Goal: Transaction & Acquisition: Purchase product/service

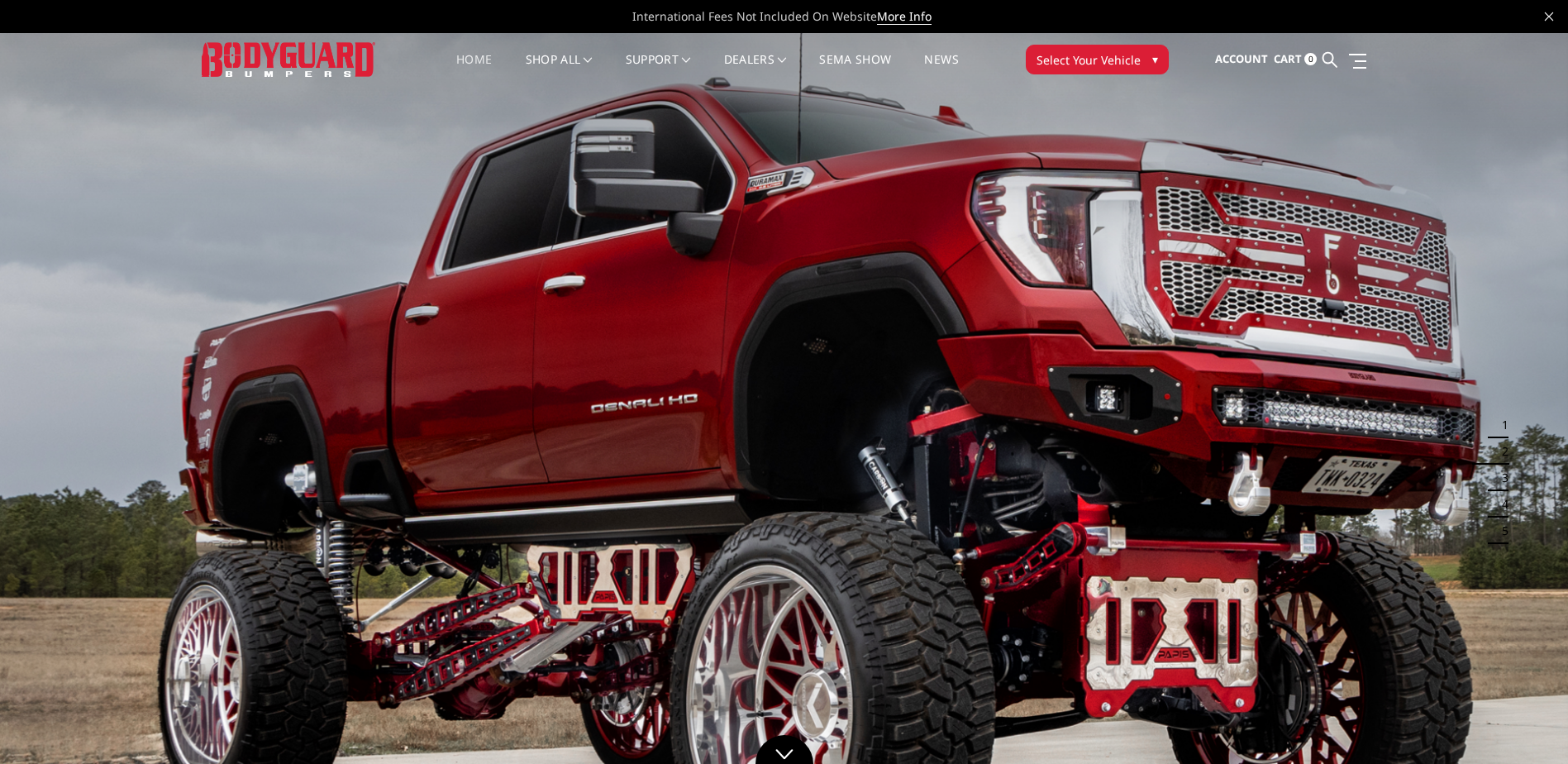
click at [462, 55] on link "Home" at bounding box center [474, 70] width 36 height 32
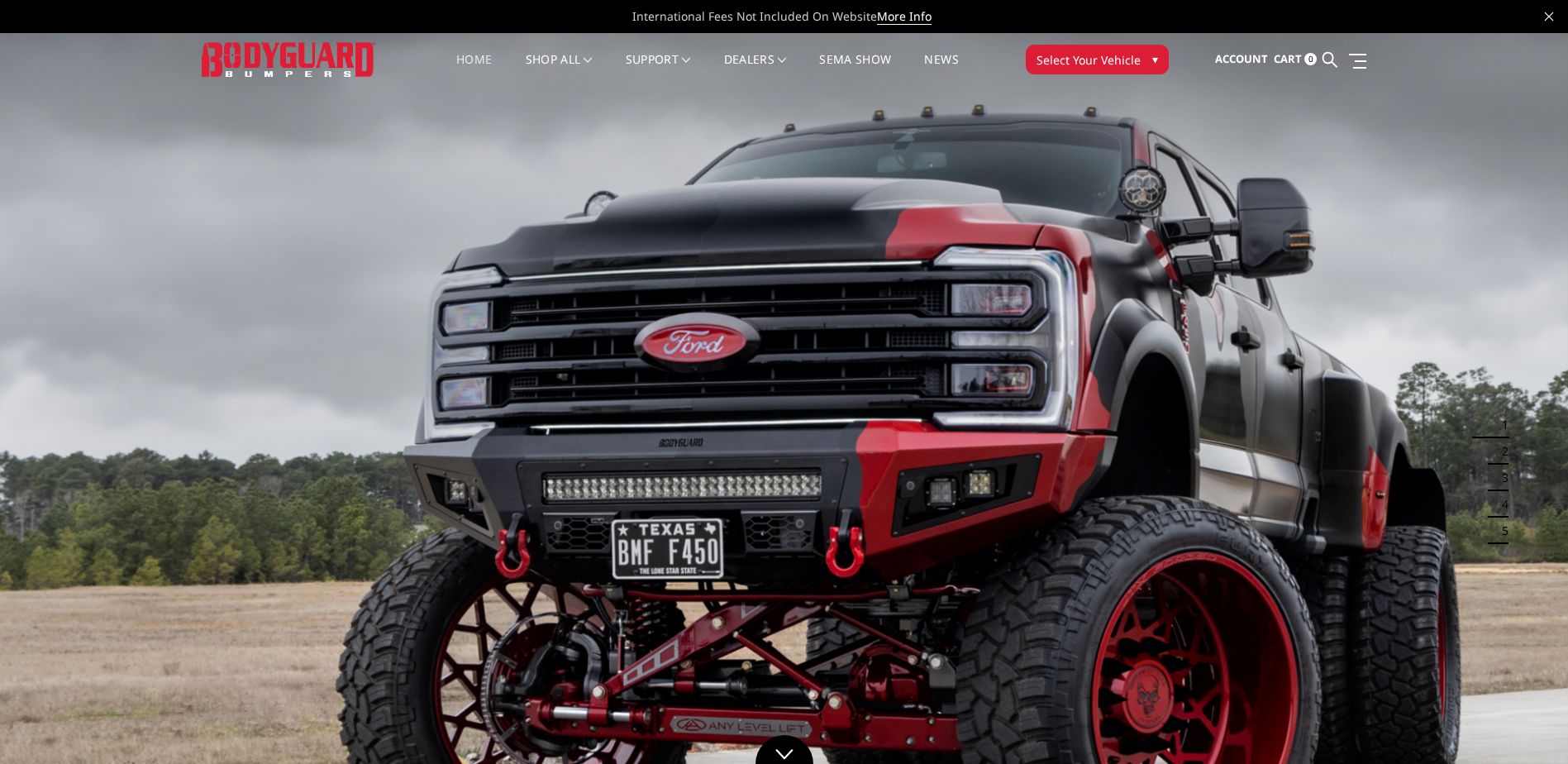
click at [1103, 60] on span "Select Your Vehicle" at bounding box center [1088, 60] width 104 height 17
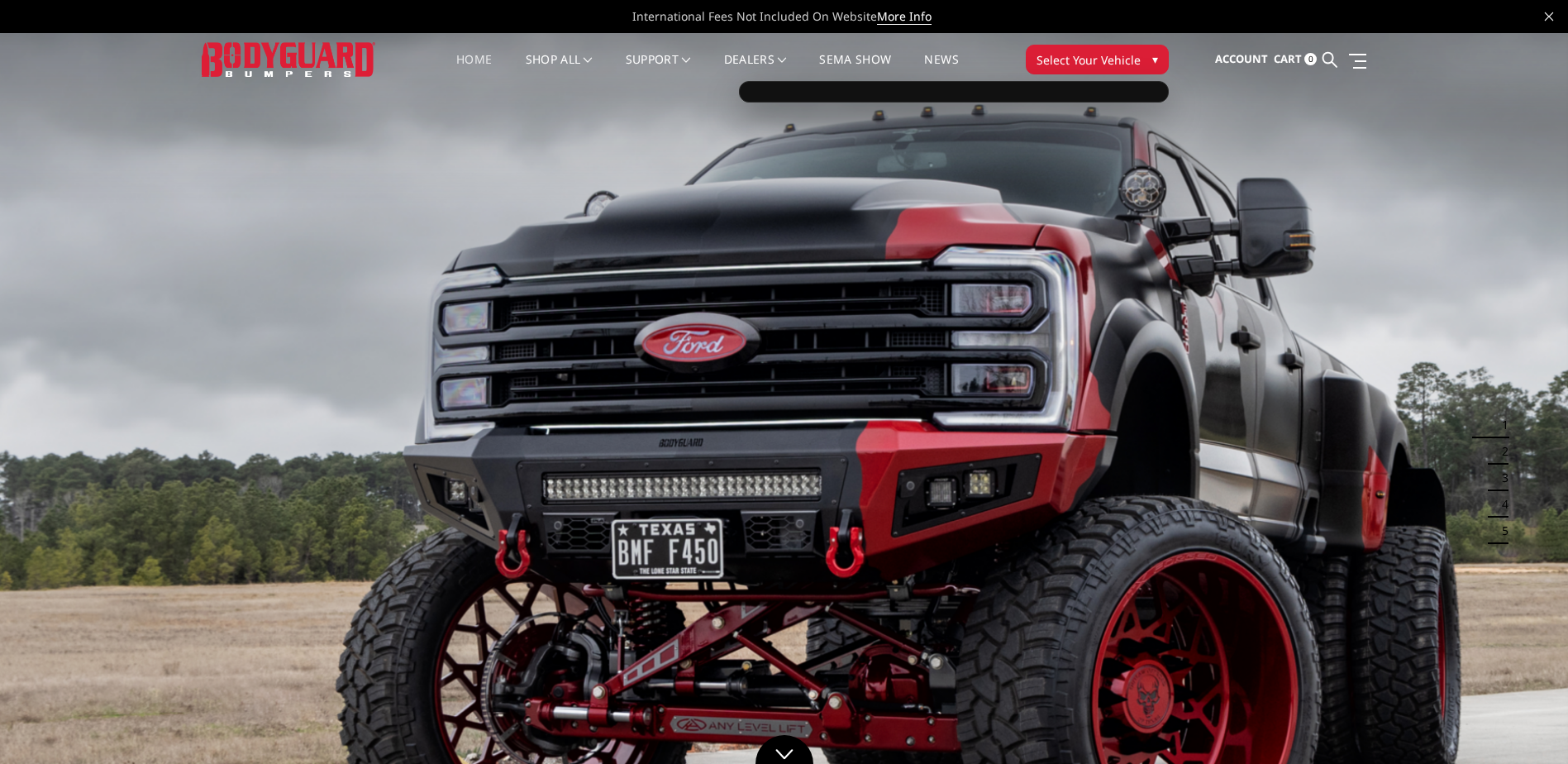
click at [1157, 55] on span "▾" at bounding box center [1154, 59] width 6 height 17
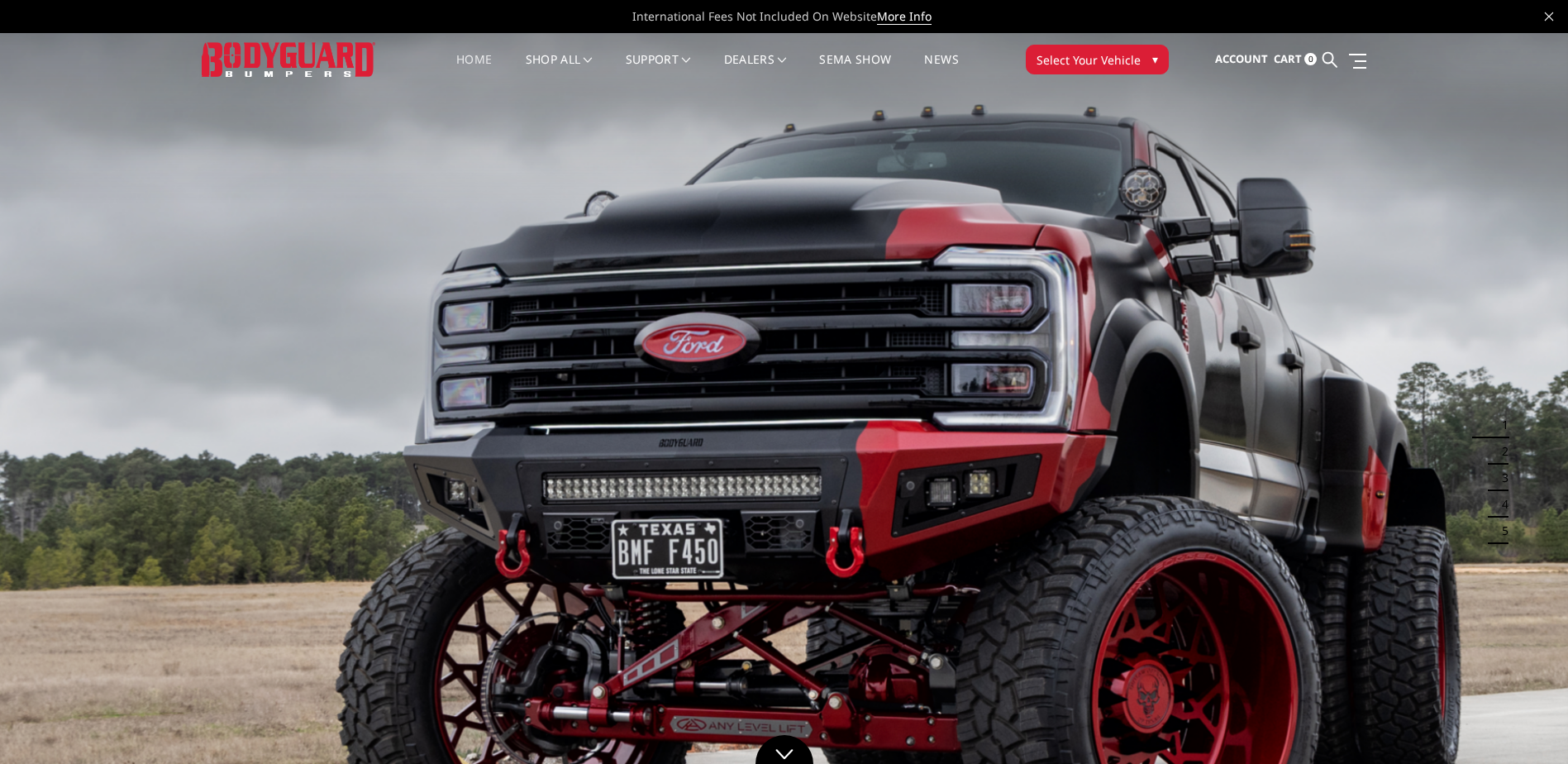
click at [1153, 62] on span "▾" at bounding box center [1154, 59] width 6 height 17
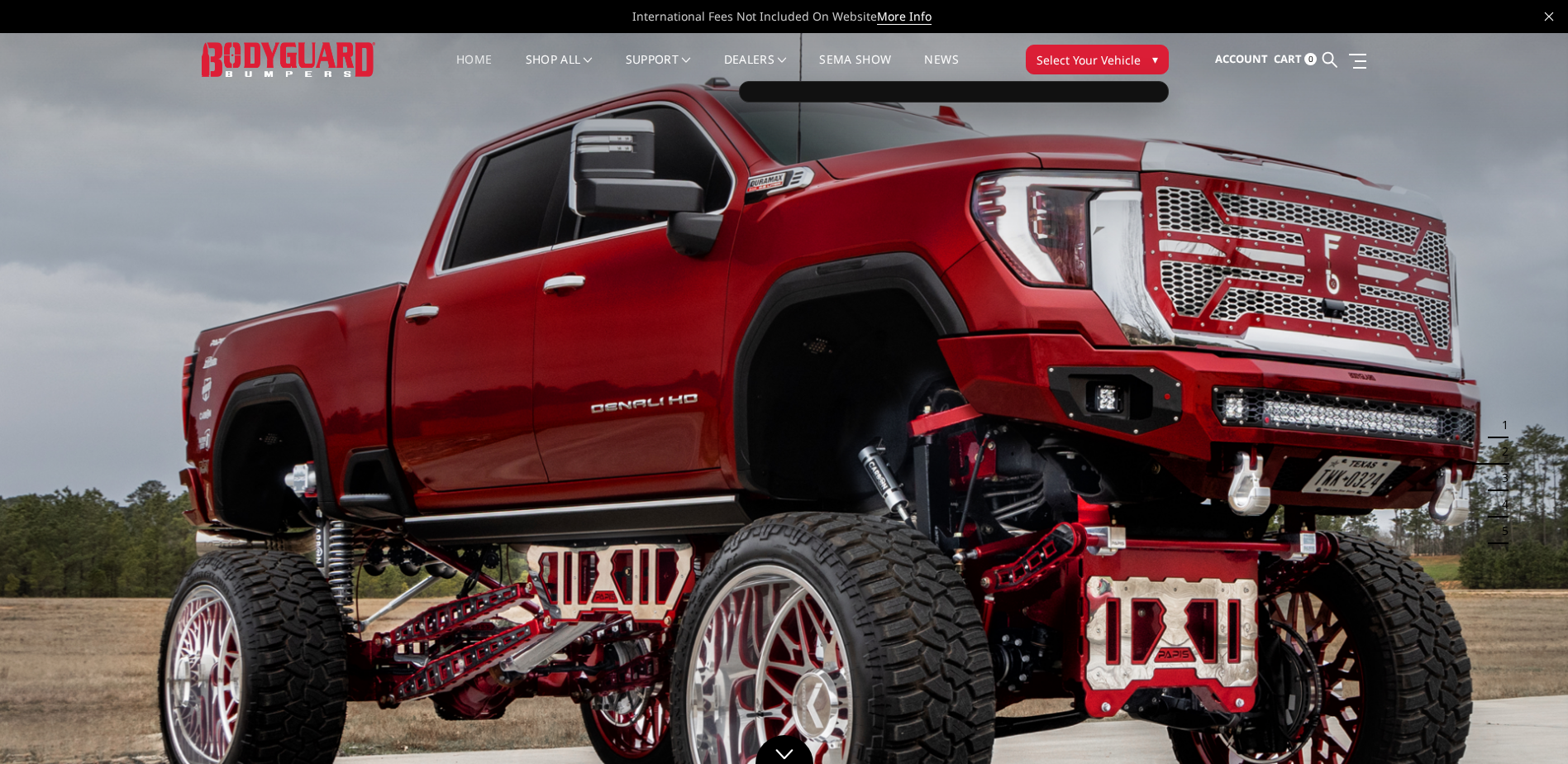
drag, startPoint x: 1119, startPoint y: 84, endPoint x: 1105, endPoint y: 100, distance: 21.3
click at [1118, 85] on div at bounding box center [953, 92] width 430 height 22
click at [1109, 92] on div at bounding box center [953, 92] width 430 height 22
click at [1152, 67] on span "▾" at bounding box center [1154, 59] width 6 height 17
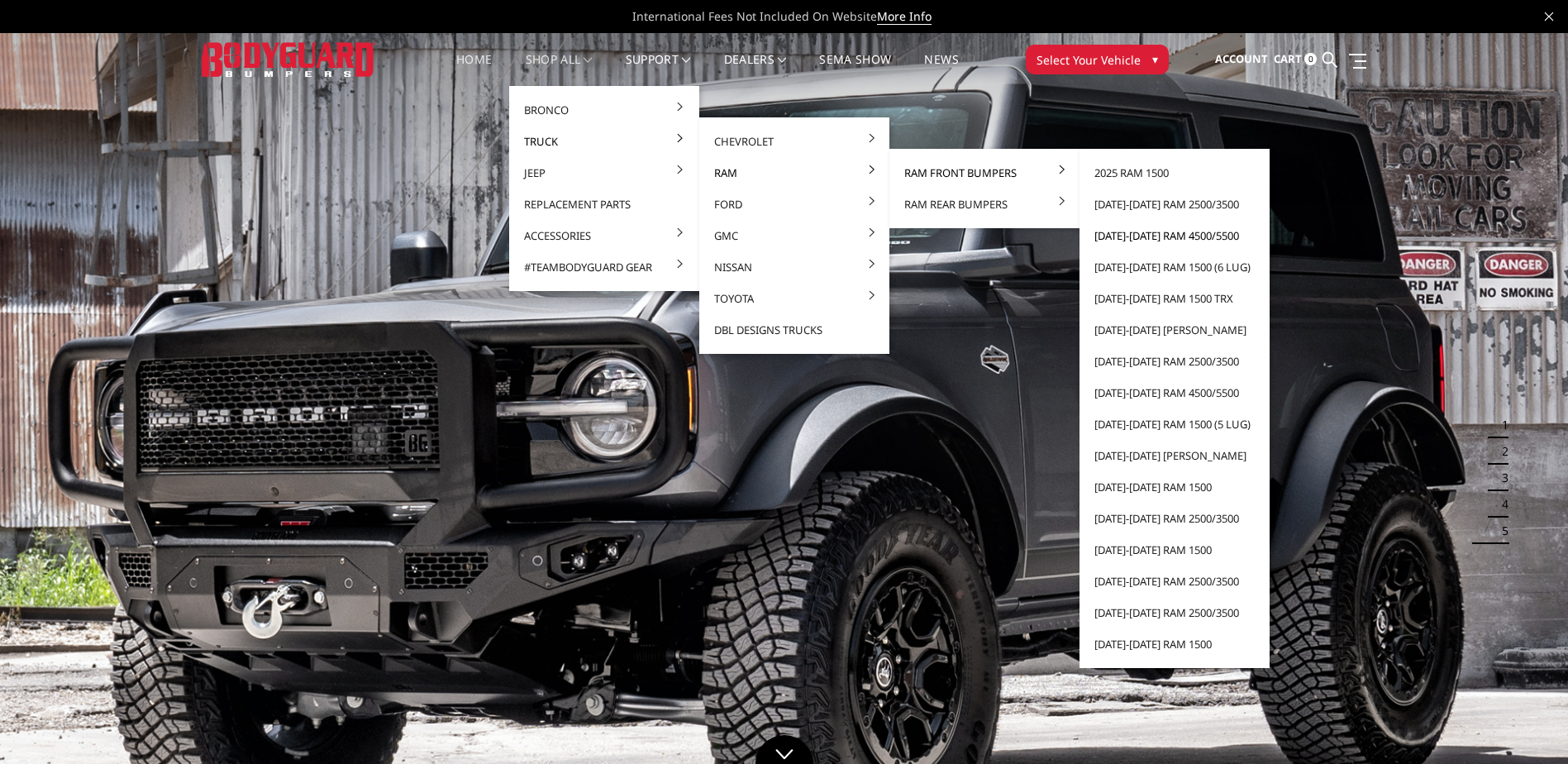
click at [1152, 240] on link "[DATE]-[DATE] Ram 4500/5500" at bounding box center [1174, 236] width 177 height 32
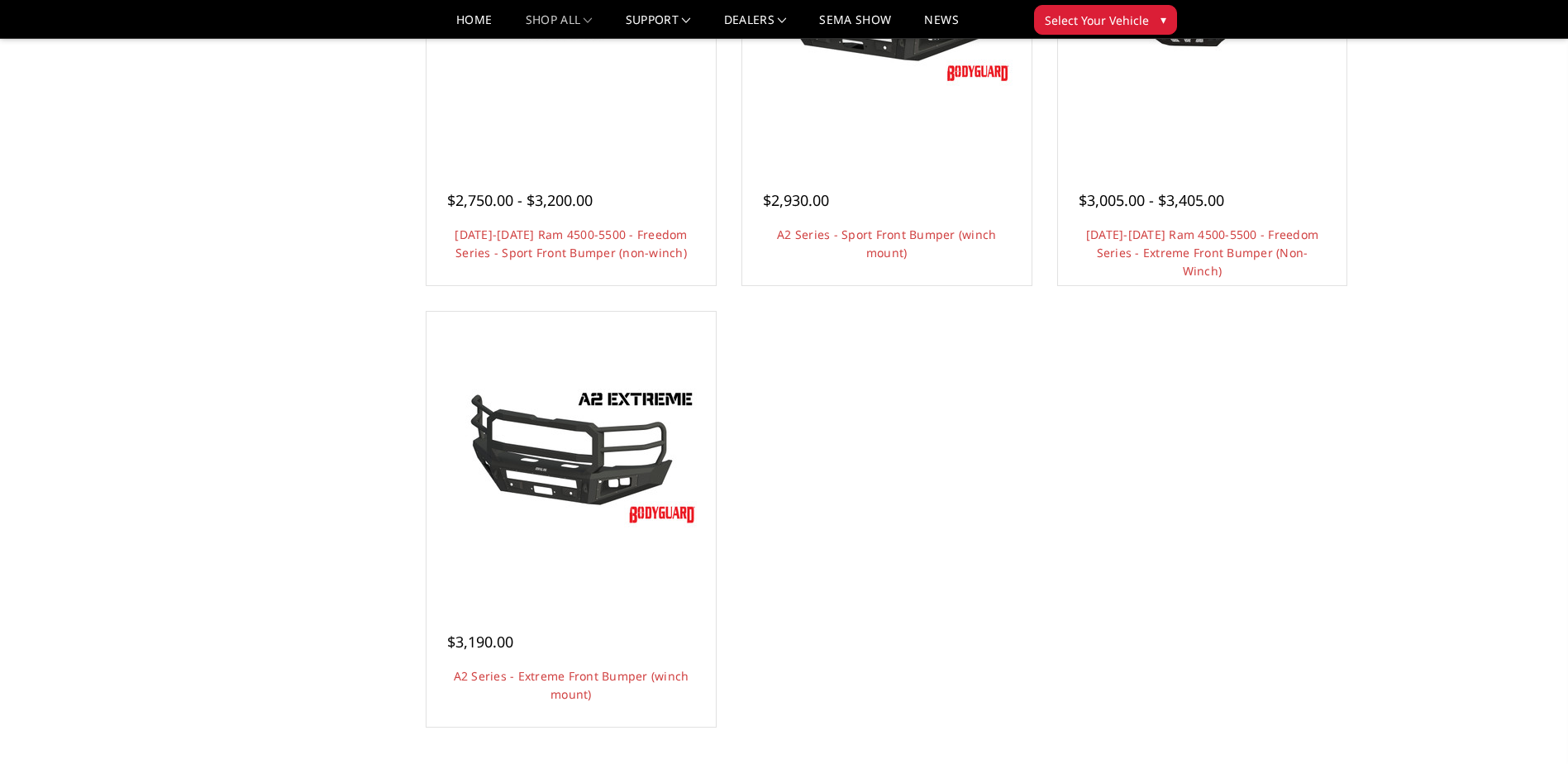
scroll to position [1157, 0]
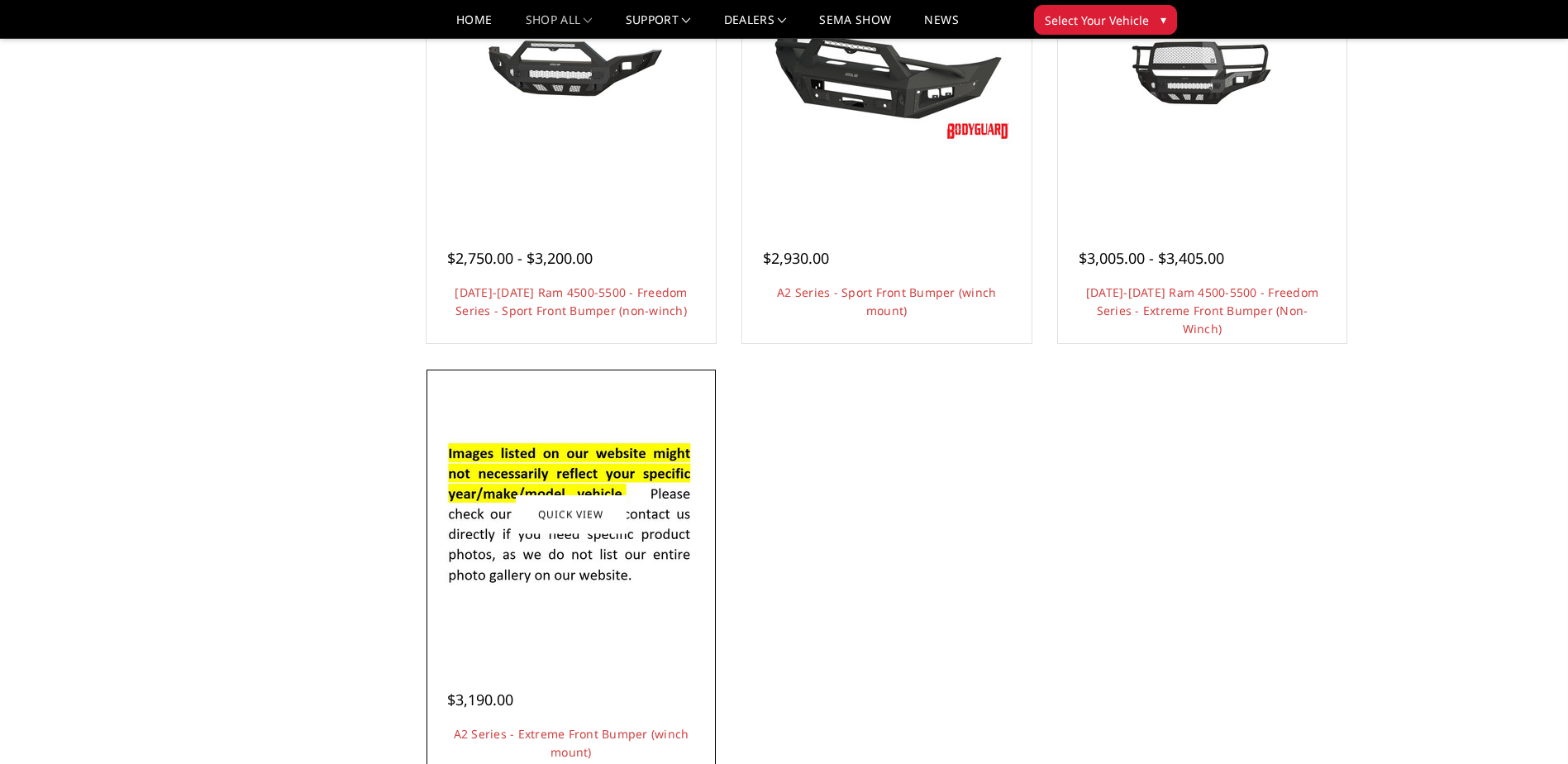
click at [562, 568] on img at bounding box center [571, 514] width 265 height 180
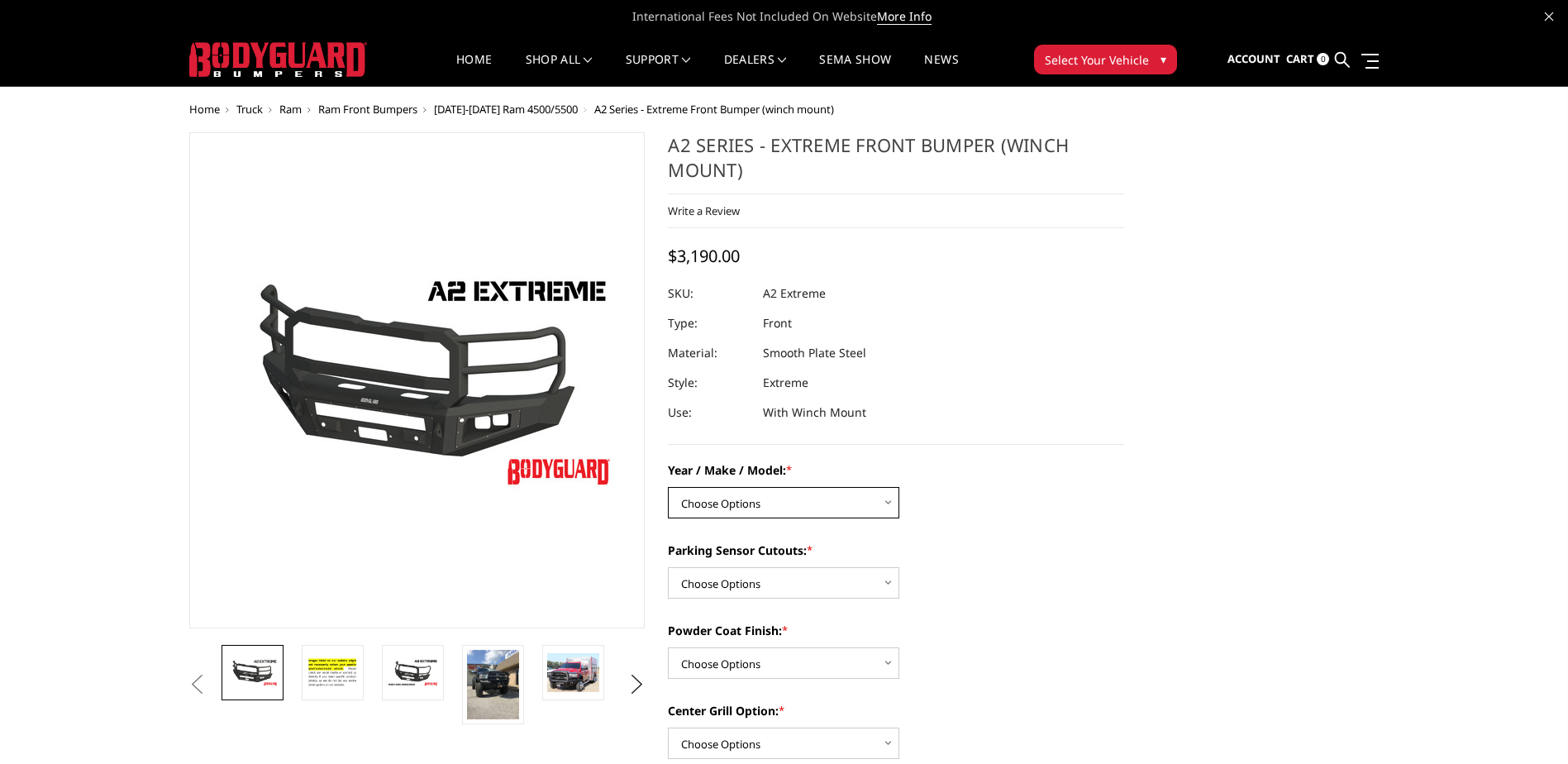
click at [873, 503] on select "Choose Options Chevrolet 20-23 2500 / 3500 Ford 17-22 F250 / F350 Ford 17-22 F4…" at bounding box center [784, 503] width 231 height 32
select select "1384"
click at [668, 487] on select "Choose Options Chevrolet 20-23 2500 / 3500 Ford 17-22 F250 / F350 Ford 17-22 F4…" at bounding box center [784, 503] width 231 height 32
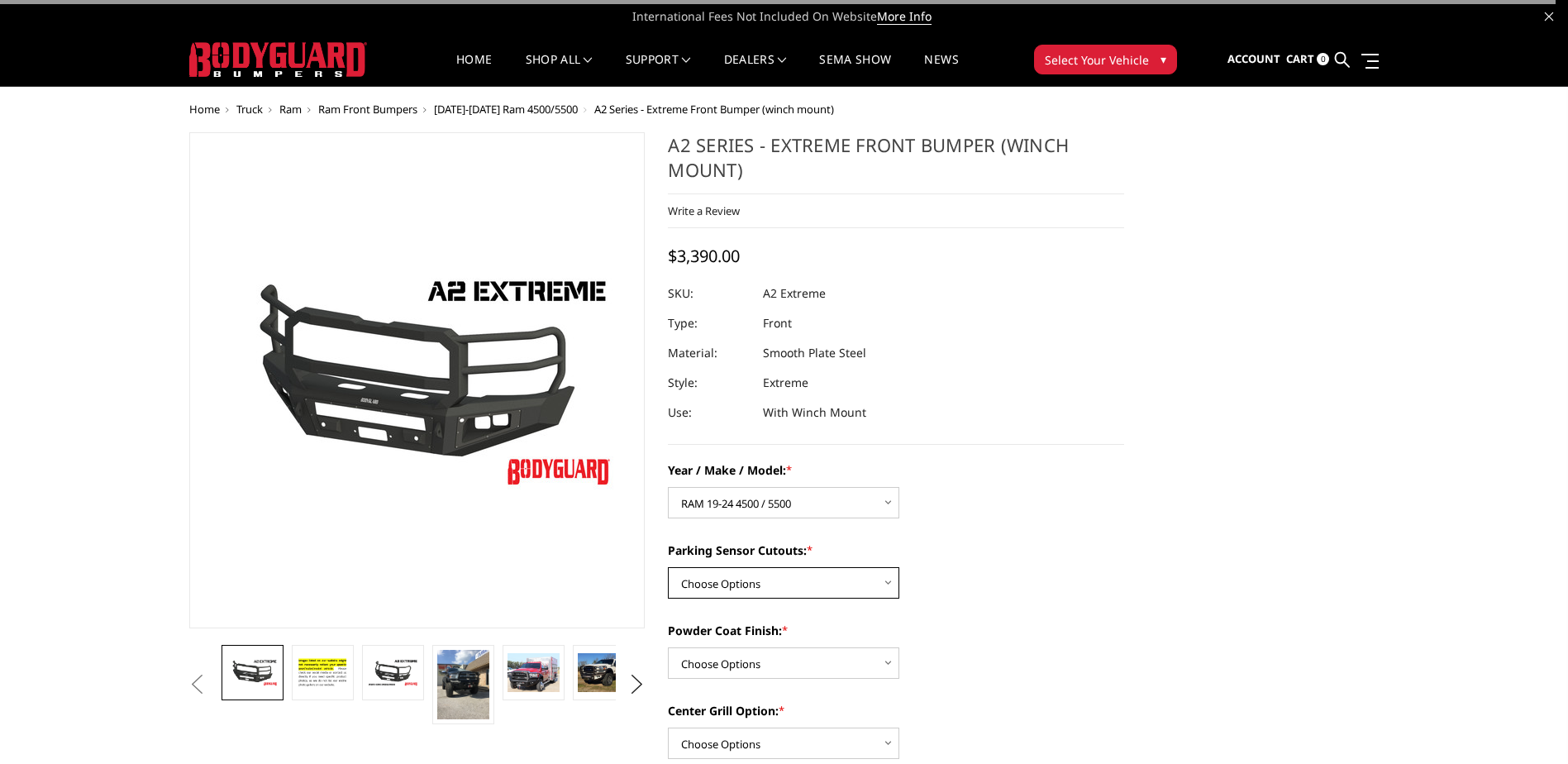
click at [812, 579] on select "Choose Options Yes - I have front parking sensors No - I do NOT have parking se…" at bounding box center [784, 583] width 231 height 32
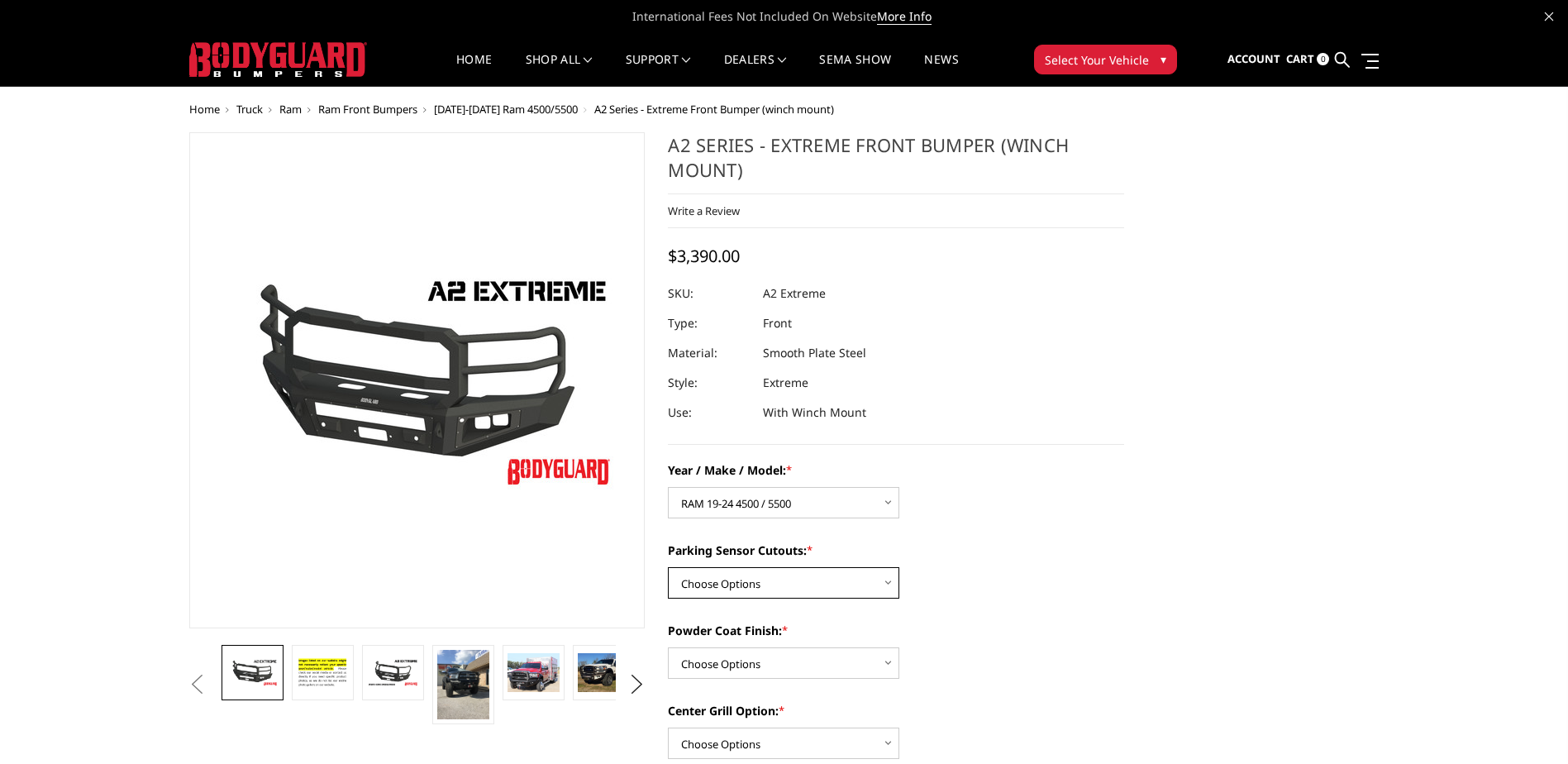
select select "540"
click at [668, 567] on select "Choose Options Yes - I have front parking sensors No - I do NOT have parking se…" at bounding box center [784, 583] width 231 height 32
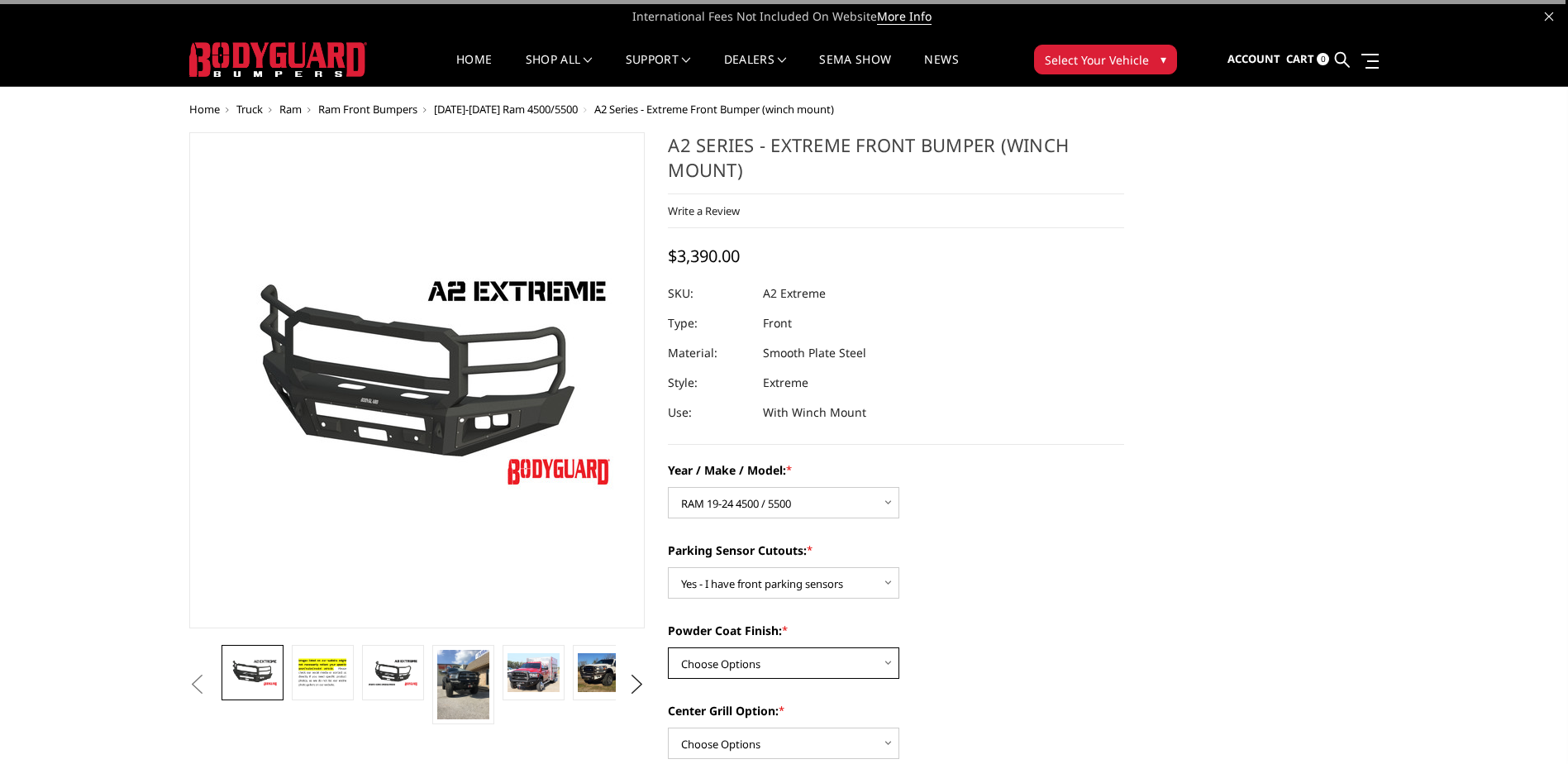
click at [787, 662] on select "Choose Options Bare metal (included) Texture Black Powder Coat" at bounding box center [784, 663] width 231 height 32
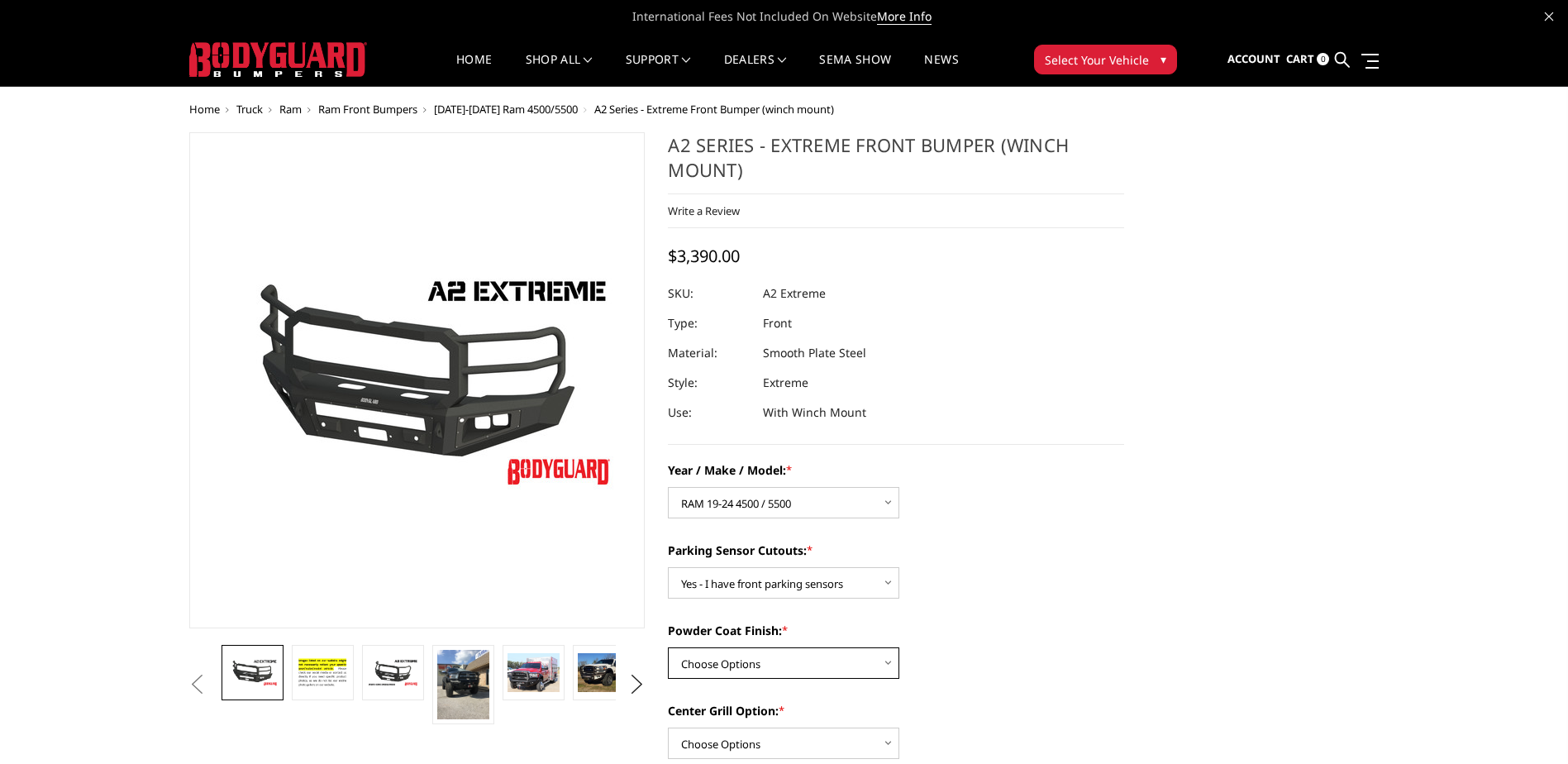
select select "518"
click at [668, 647] on select "Choose Options Bare metal (included) Texture Black Powder Coat" at bounding box center [784, 663] width 231 height 32
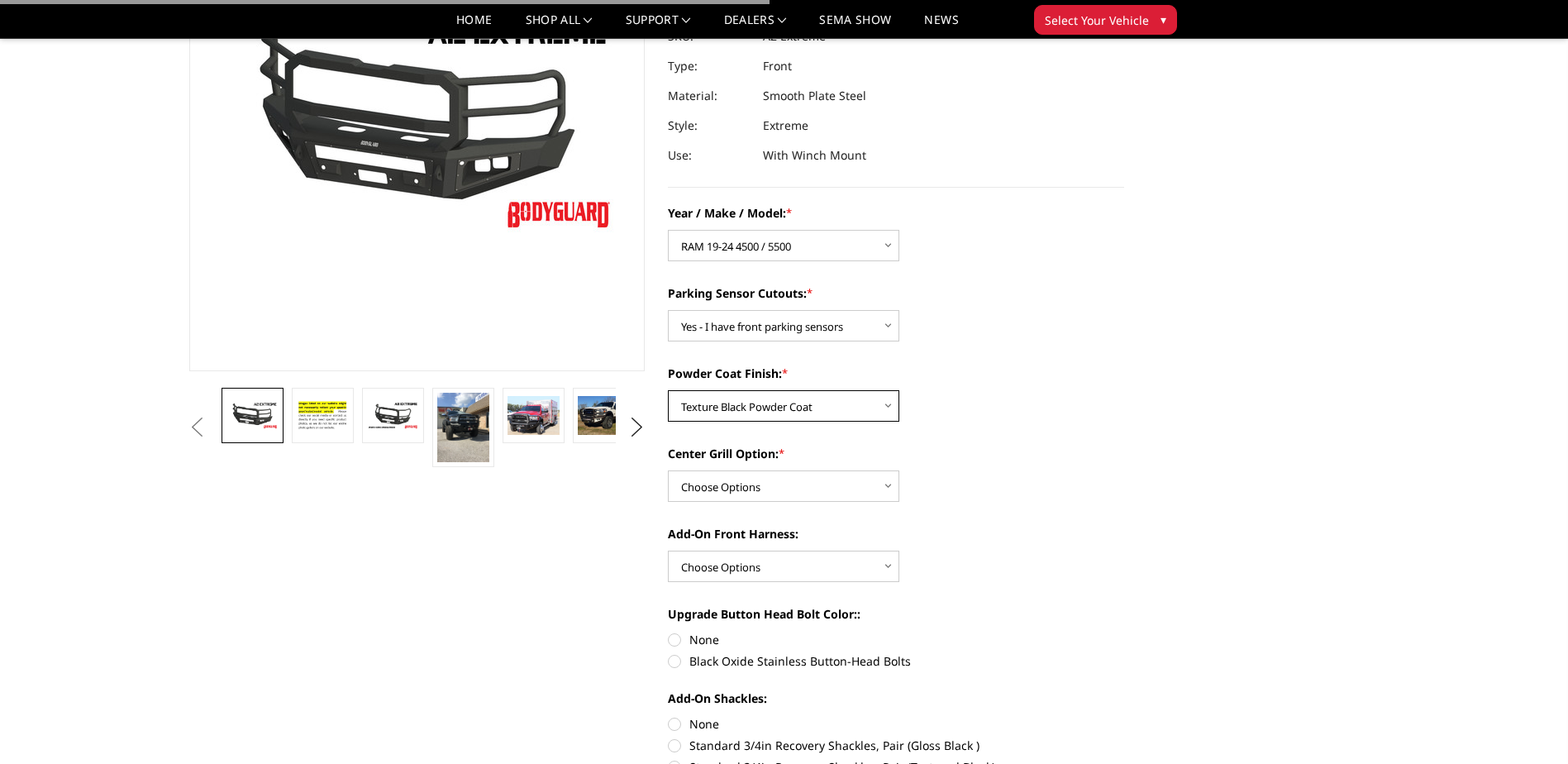
scroll to position [248, 0]
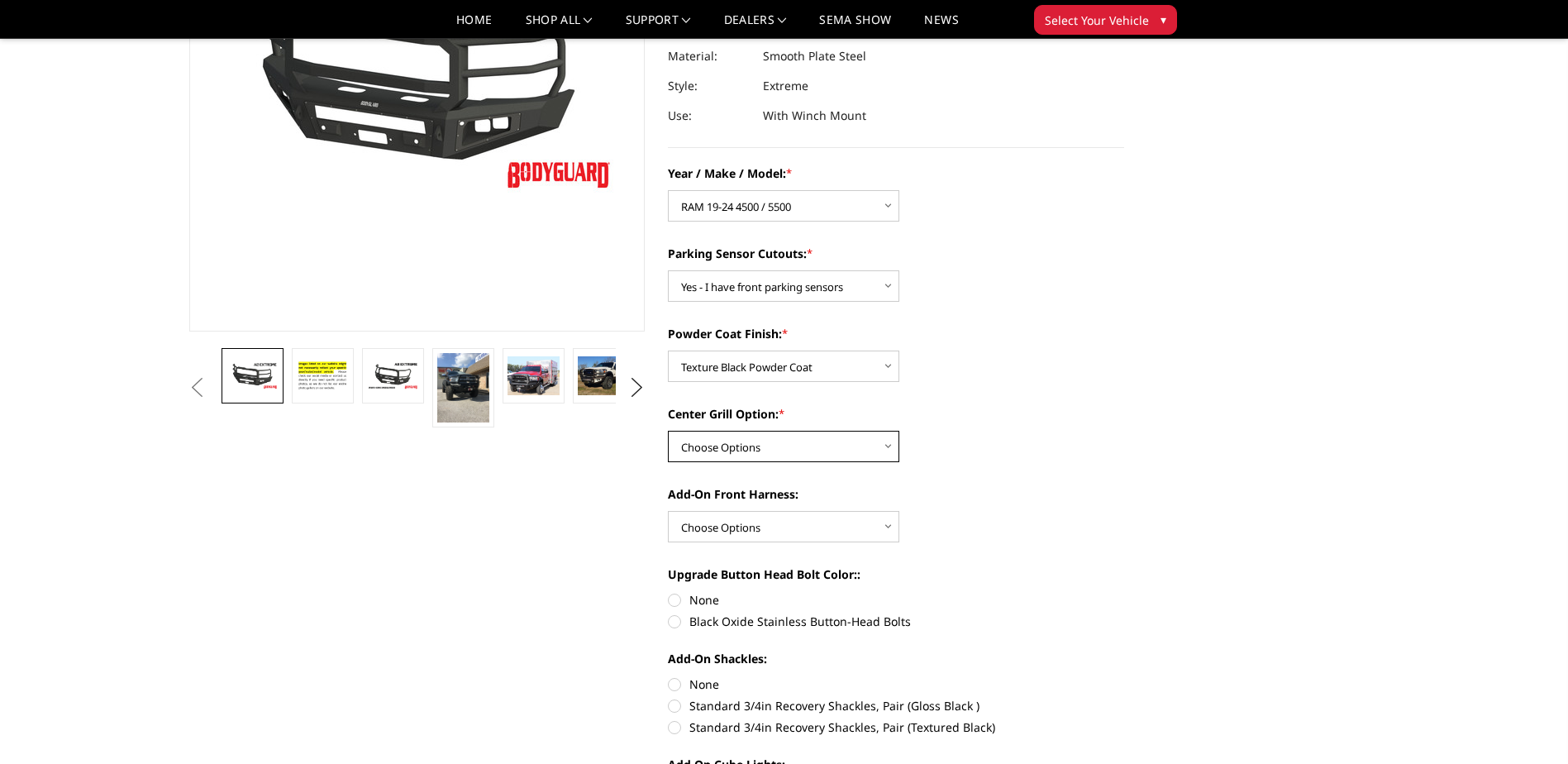
click at [785, 445] on select "Choose Options Add expanded metal in center grill Decline this option" at bounding box center [784, 447] width 231 height 32
select select "1080"
click at [668, 431] on select "Choose Options Add expanded metal in center grill Decline this option" at bounding box center [784, 447] width 231 height 32
click at [760, 522] on select "Choose Options WITH front camera harness WITHOUT front camera harness" at bounding box center [784, 527] width 231 height 32
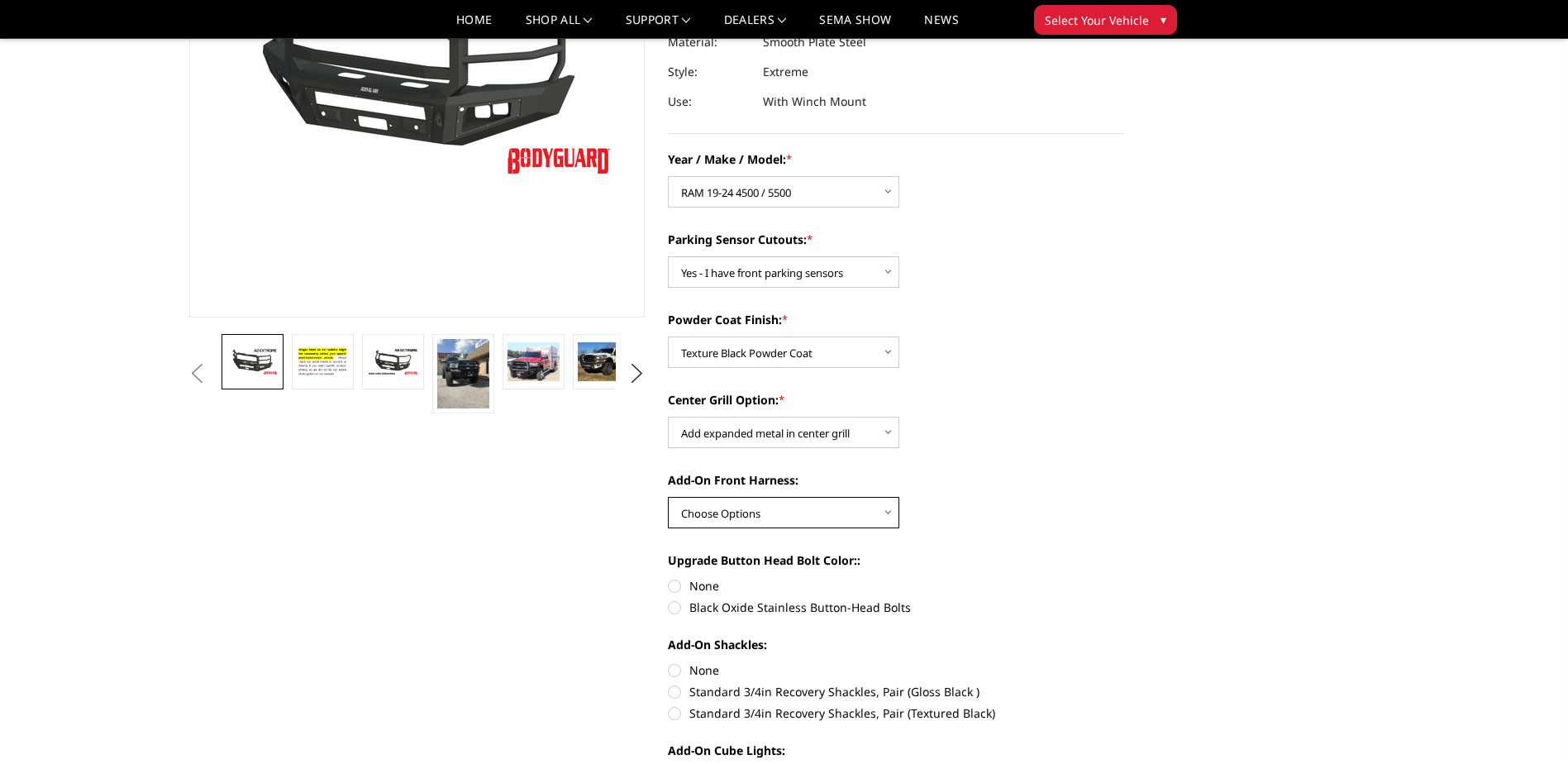
scroll to position [331, 0]
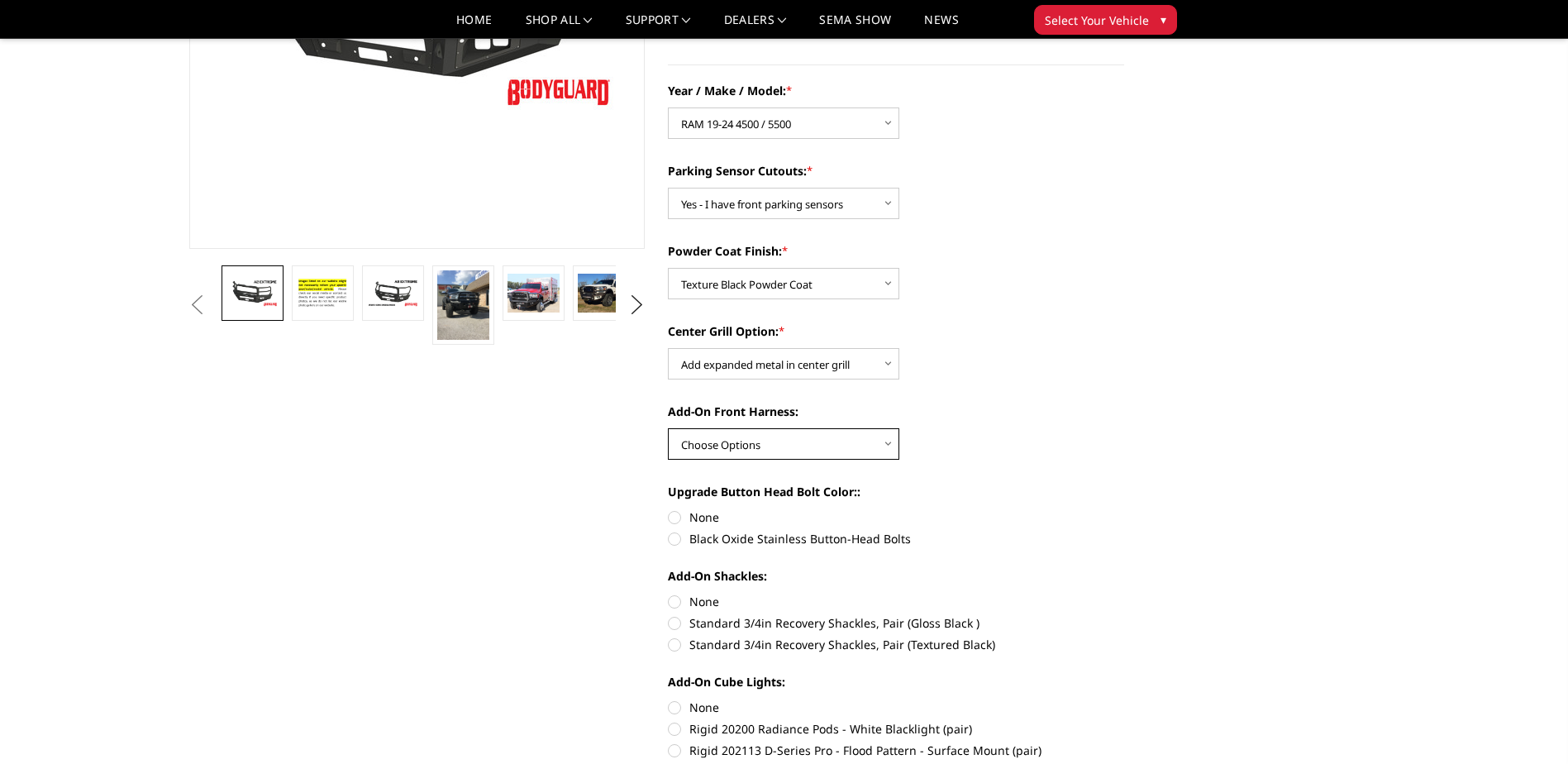
click at [782, 445] on select "Choose Options WITH front camera harness WITHOUT front camera harness" at bounding box center [784, 444] width 231 height 32
select select "1695"
click at [668, 428] on select "Choose Options WITH front camera harness WITHOUT front camera harness" at bounding box center [784, 444] width 231 height 32
drag, startPoint x: 675, startPoint y: 542, endPoint x: 664, endPoint y: 543, distance: 11.0
click at [679, 542] on label "Black Oxide Stainless Button-Head Bolts" at bounding box center [896, 538] width 456 height 17
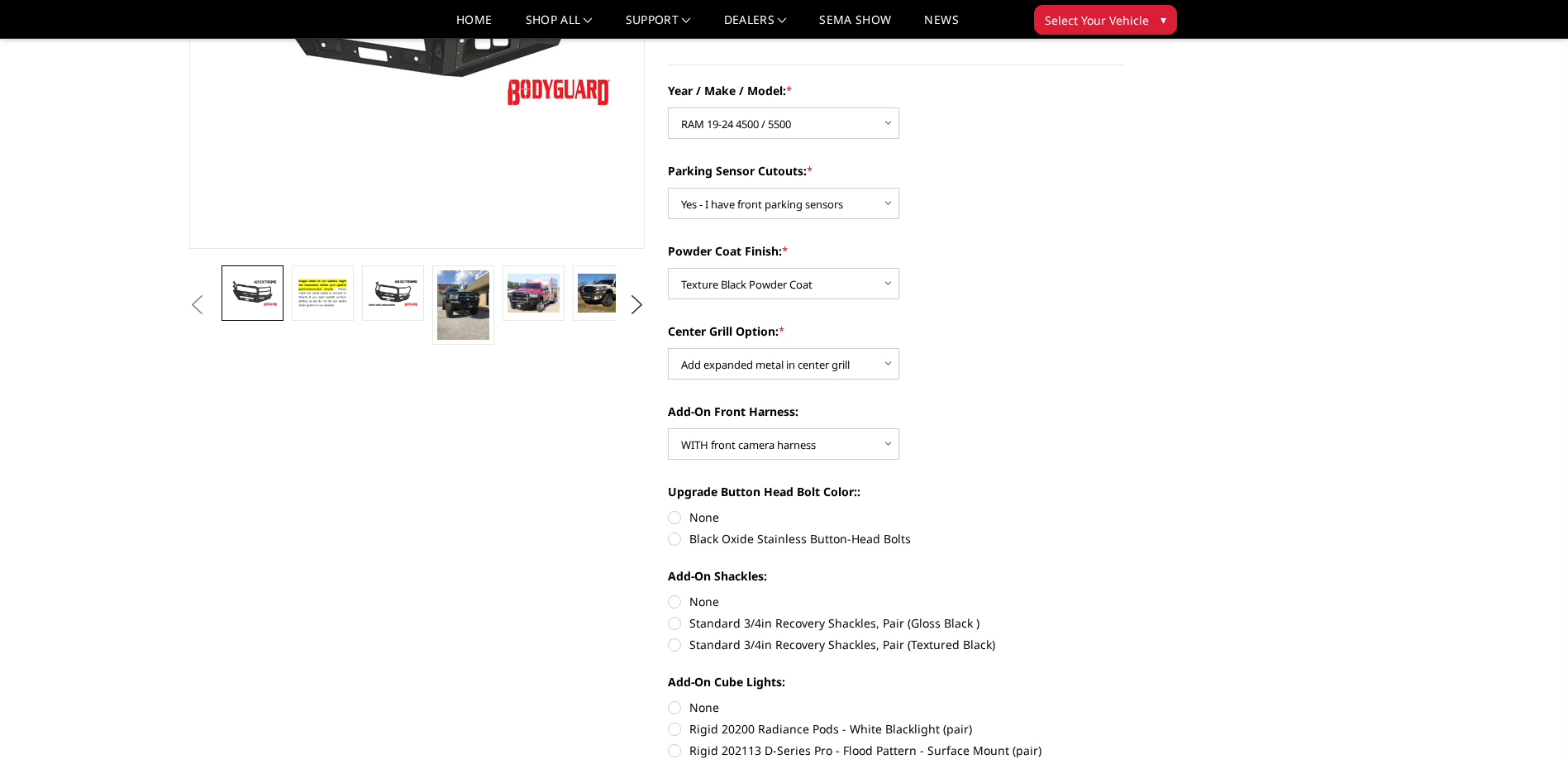
click at [1124, 509] on input "Black Oxide Stainless Button-Head Bolts" at bounding box center [1124, 508] width 1 height 1
radio input "true"
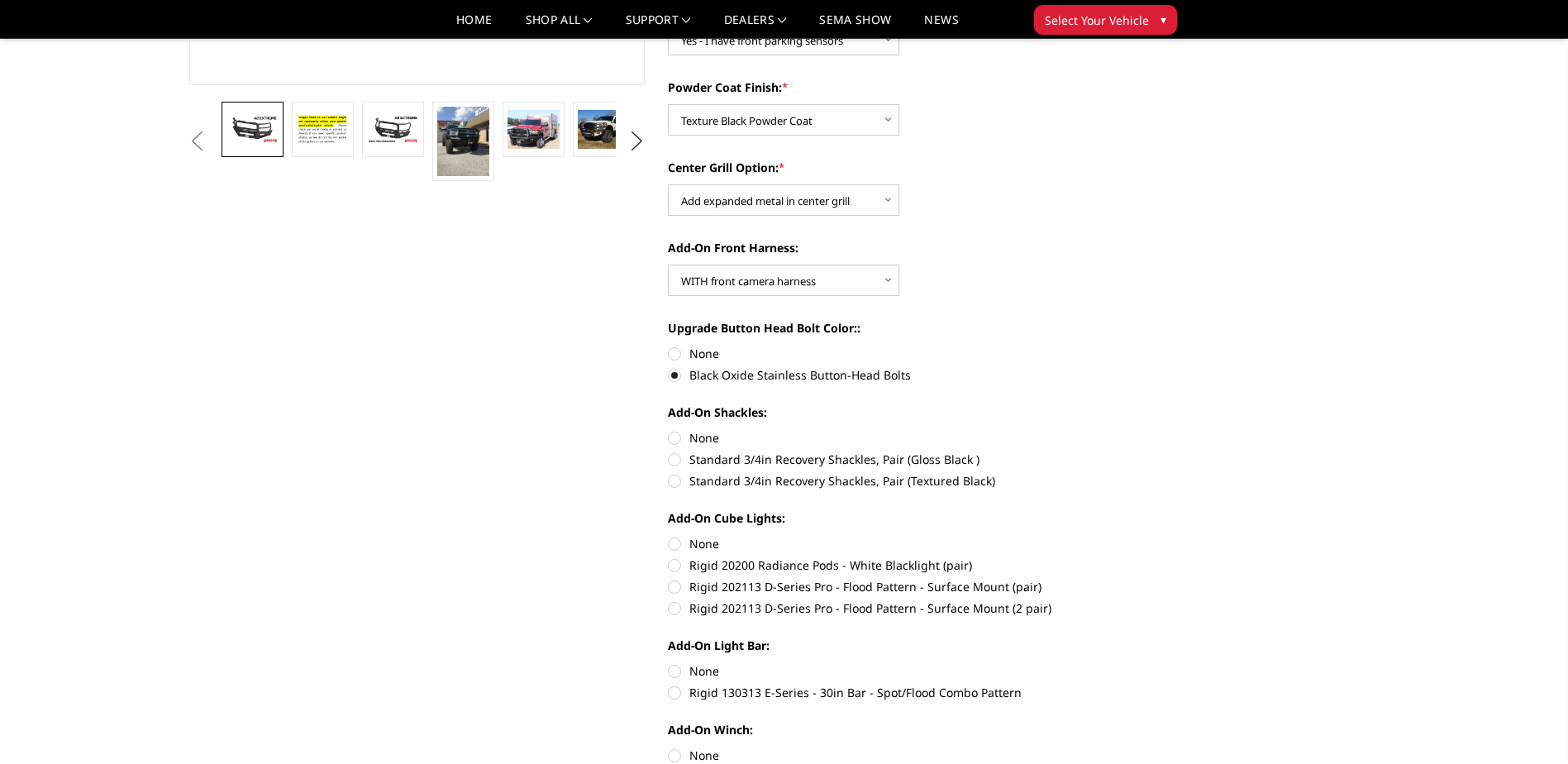
scroll to position [496, 0]
click at [676, 481] on label "Standard 3/4in Recovery Shackles, Pair (Textured Black)" at bounding box center [896, 479] width 456 height 17
click at [1124, 450] on input "Standard 3/4in Recovery Shackles, Pair (Textured Black)" at bounding box center [1124, 449] width 1 height 1
radio input "true"
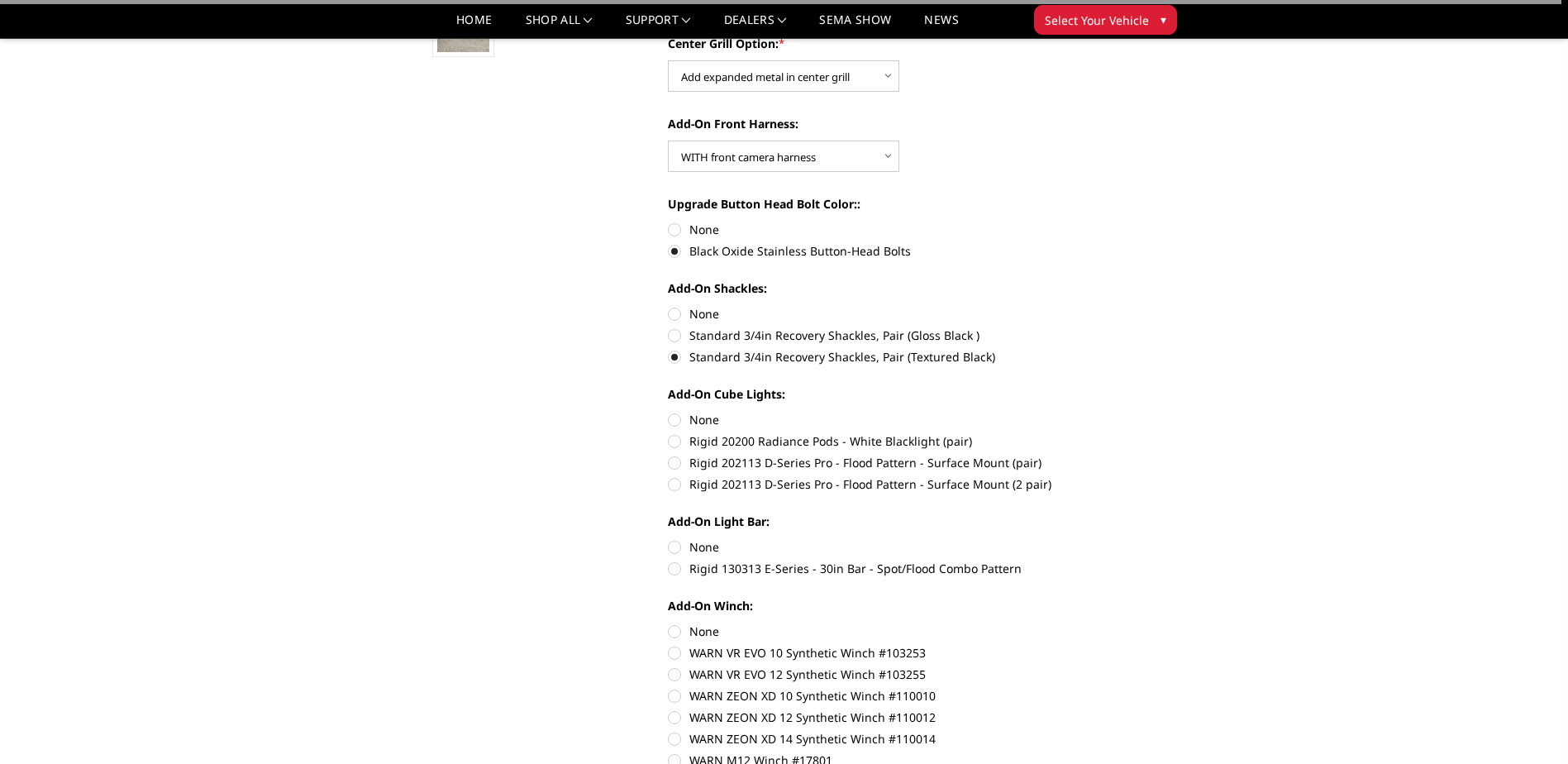
scroll to position [662, 0]
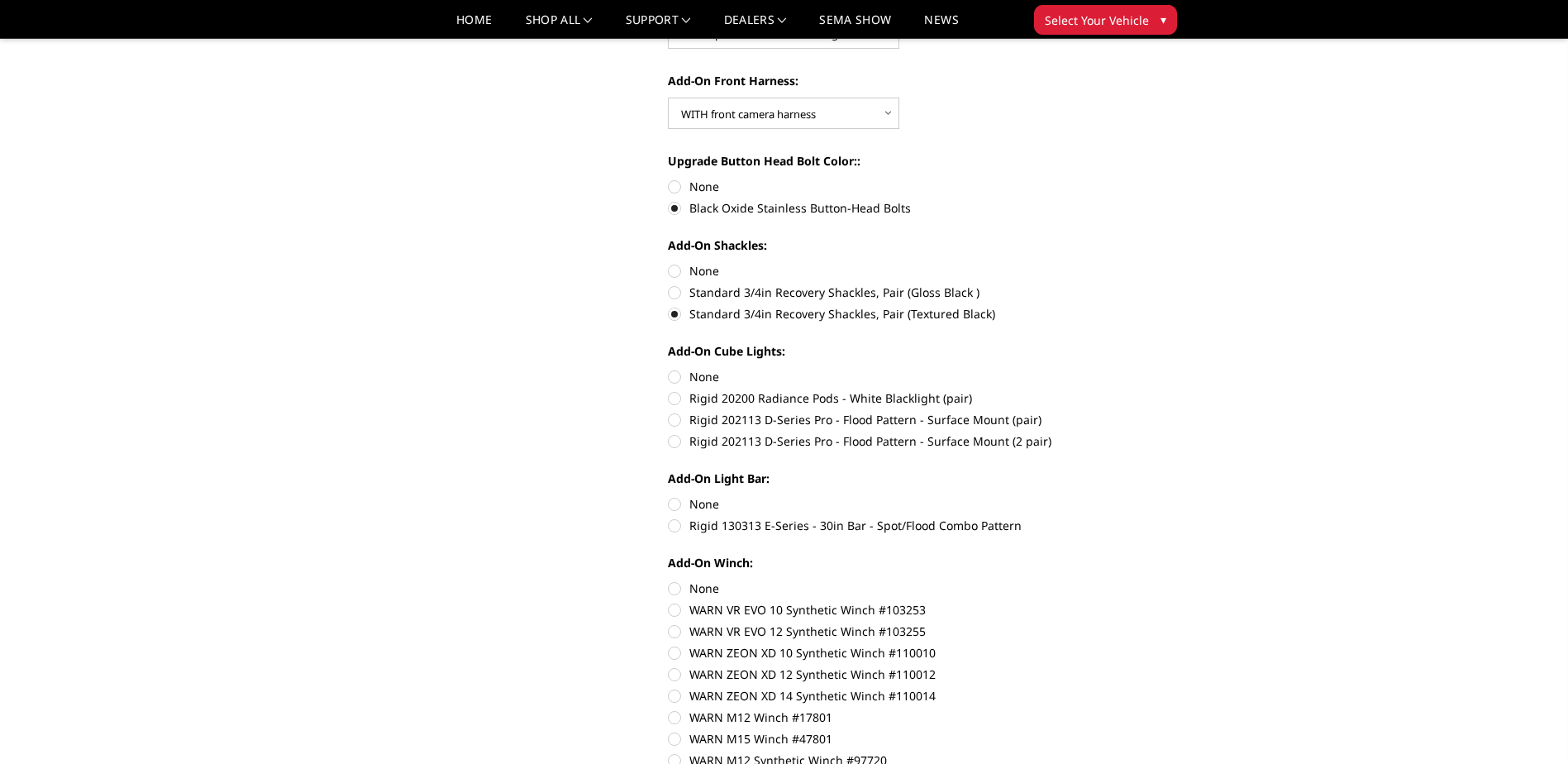
click at [675, 505] on label "None" at bounding box center [896, 503] width 456 height 17
click at [669, 496] on input "None" at bounding box center [668, 495] width 1 height 1
radio input "true"
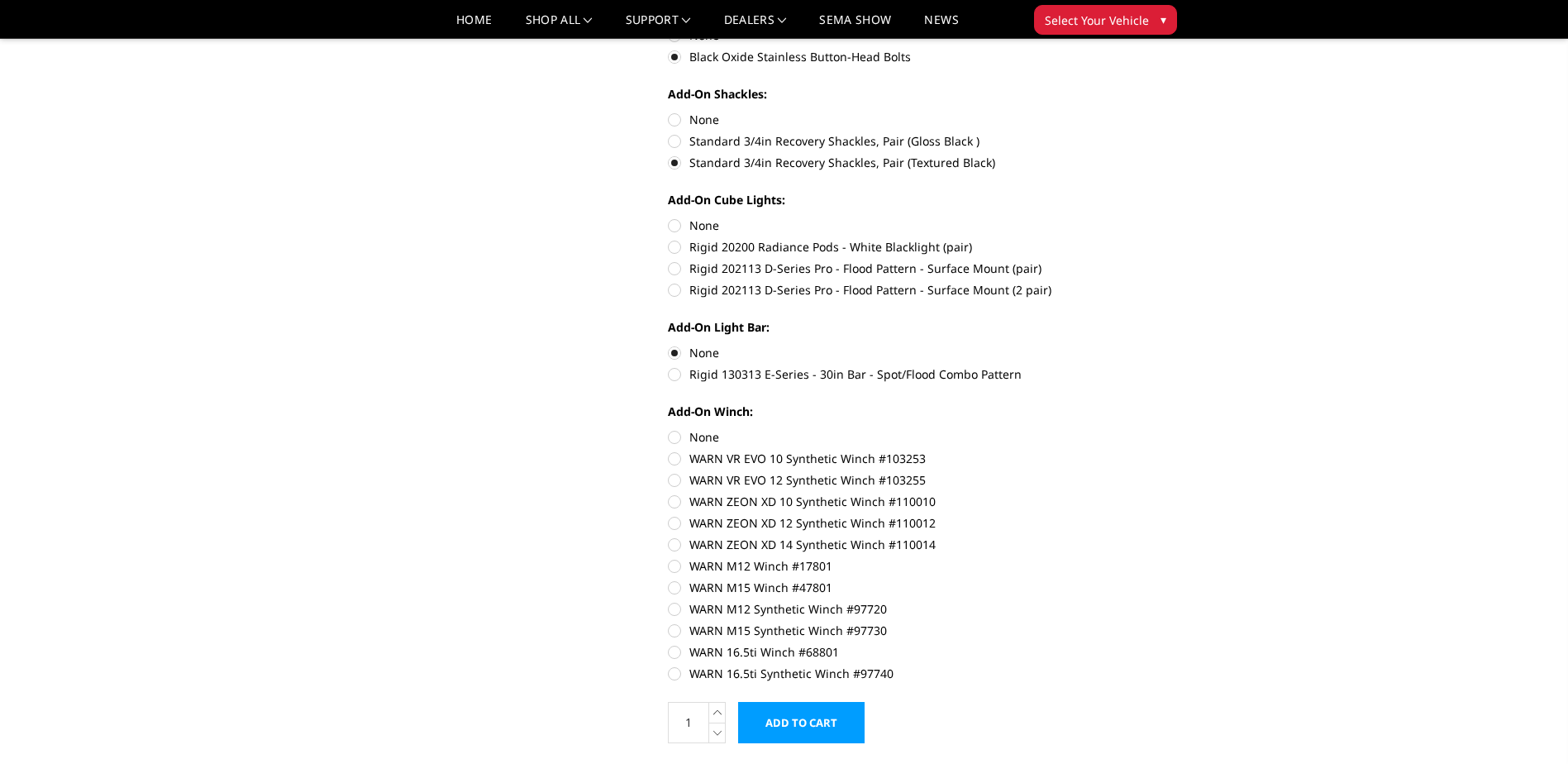
scroll to position [826, 0]
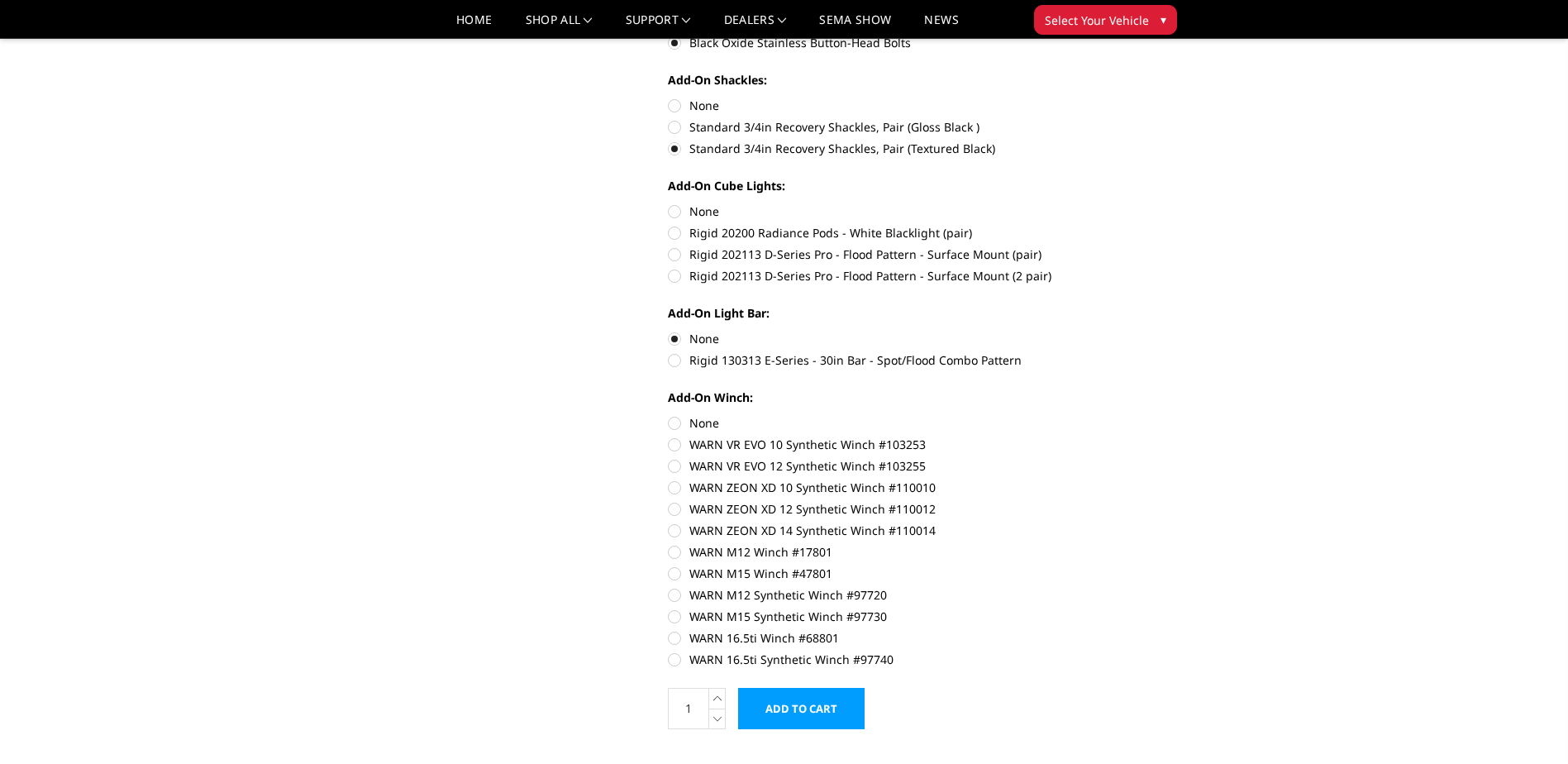
click at [678, 214] on label "None" at bounding box center [896, 211] width 456 height 17
click at [669, 203] on input "None" at bounding box center [668, 202] width 1 height 1
radio input "true"
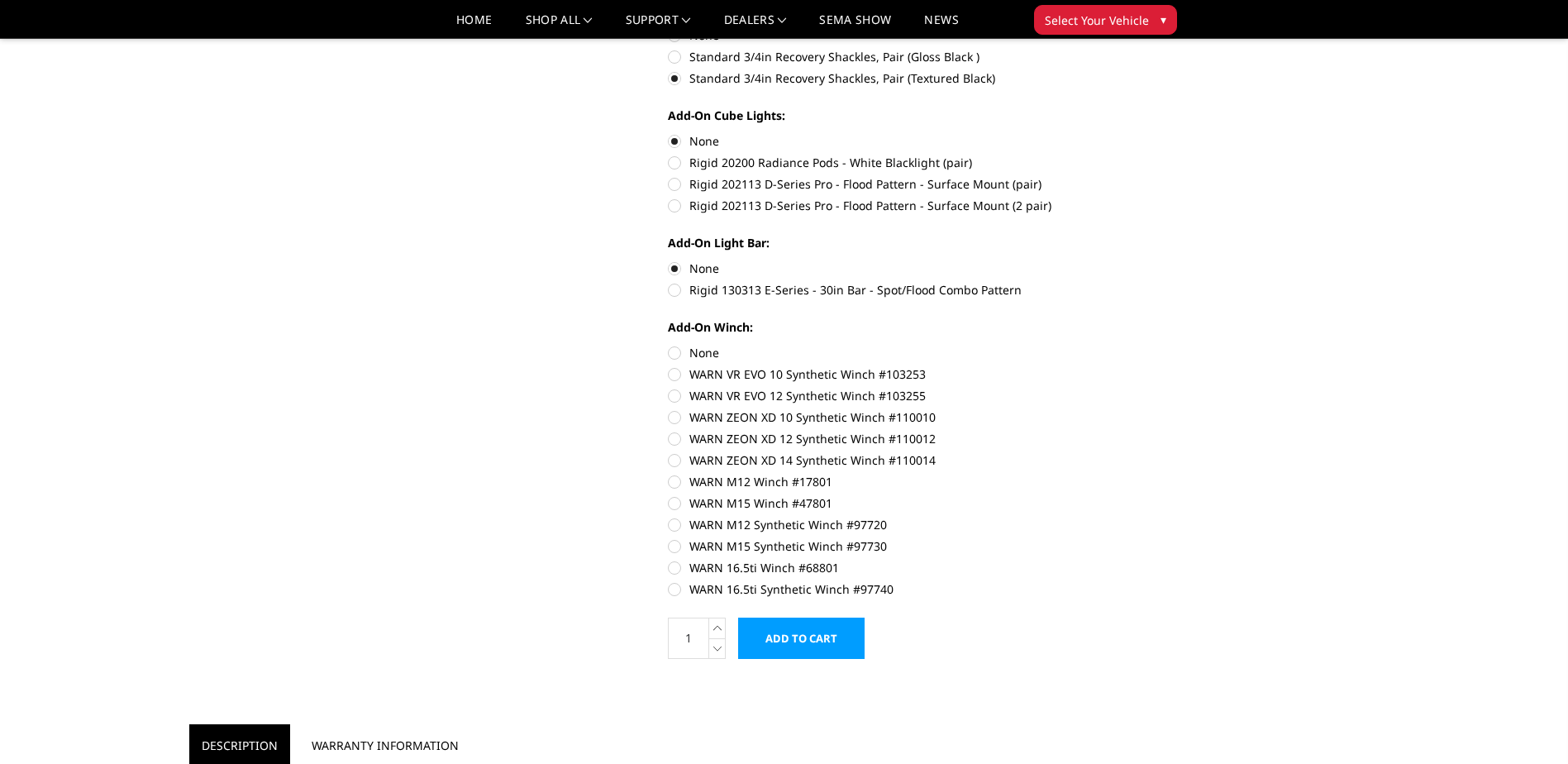
scroll to position [910, 0]
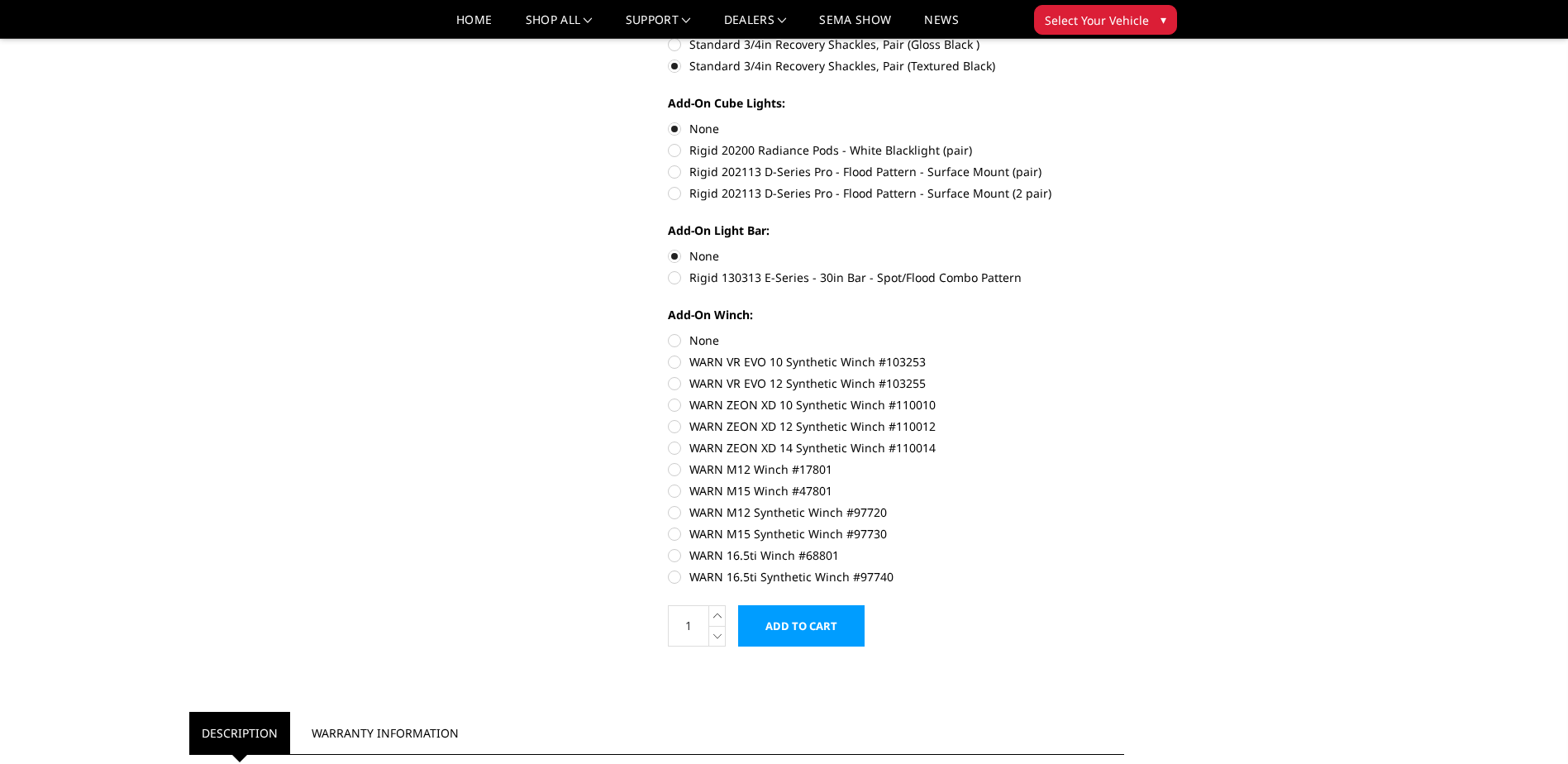
click at [676, 363] on label "WARN VR EVO 10 Synthetic Winch #103253" at bounding box center [896, 362] width 456 height 17
click at [1124, 332] on input "WARN VR EVO 10 Synthetic Winch #103253" at bounding box center [1124, 332] width 1 height 1
radio input "true"
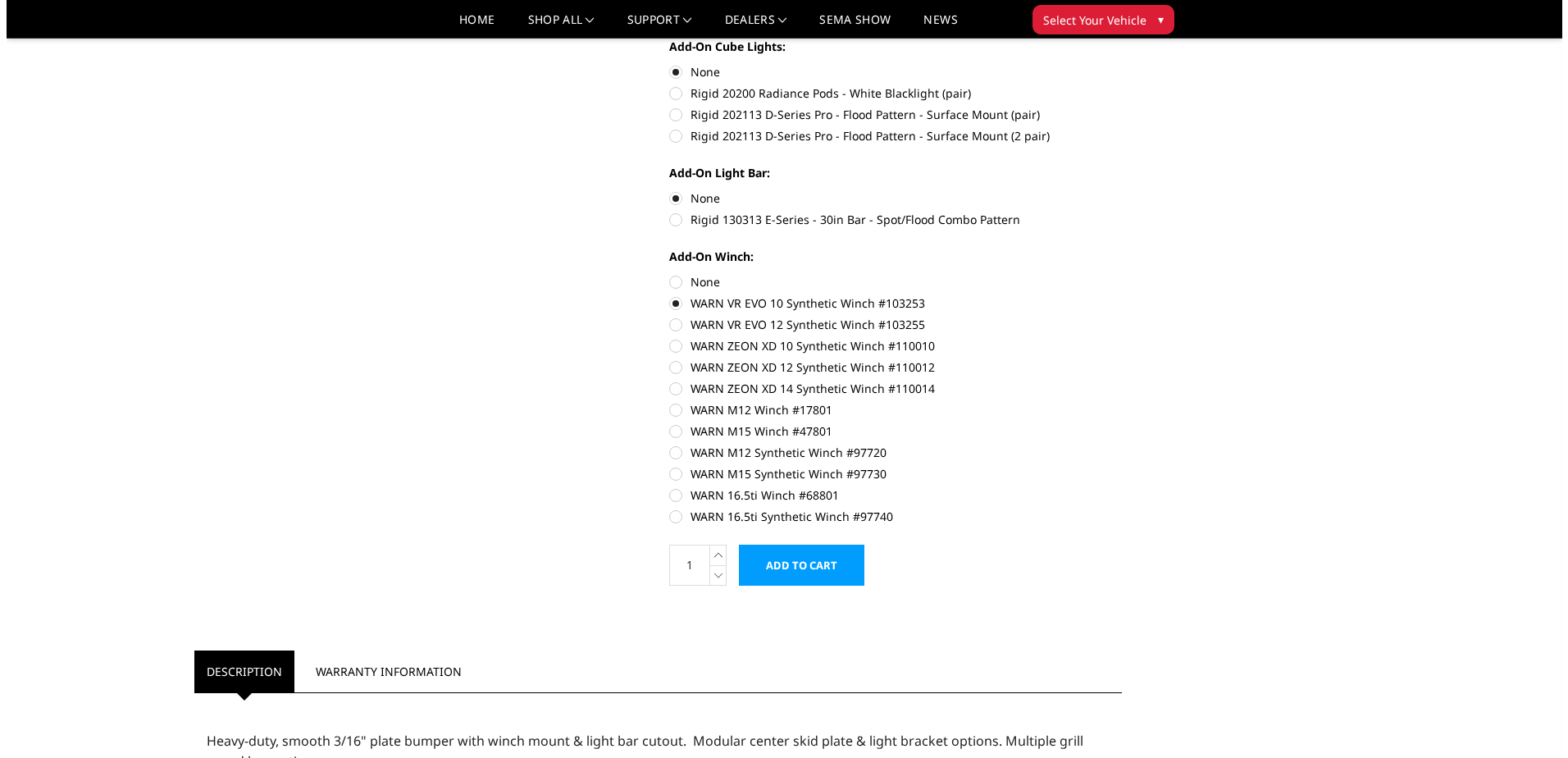
scroll to position [1066, 0]
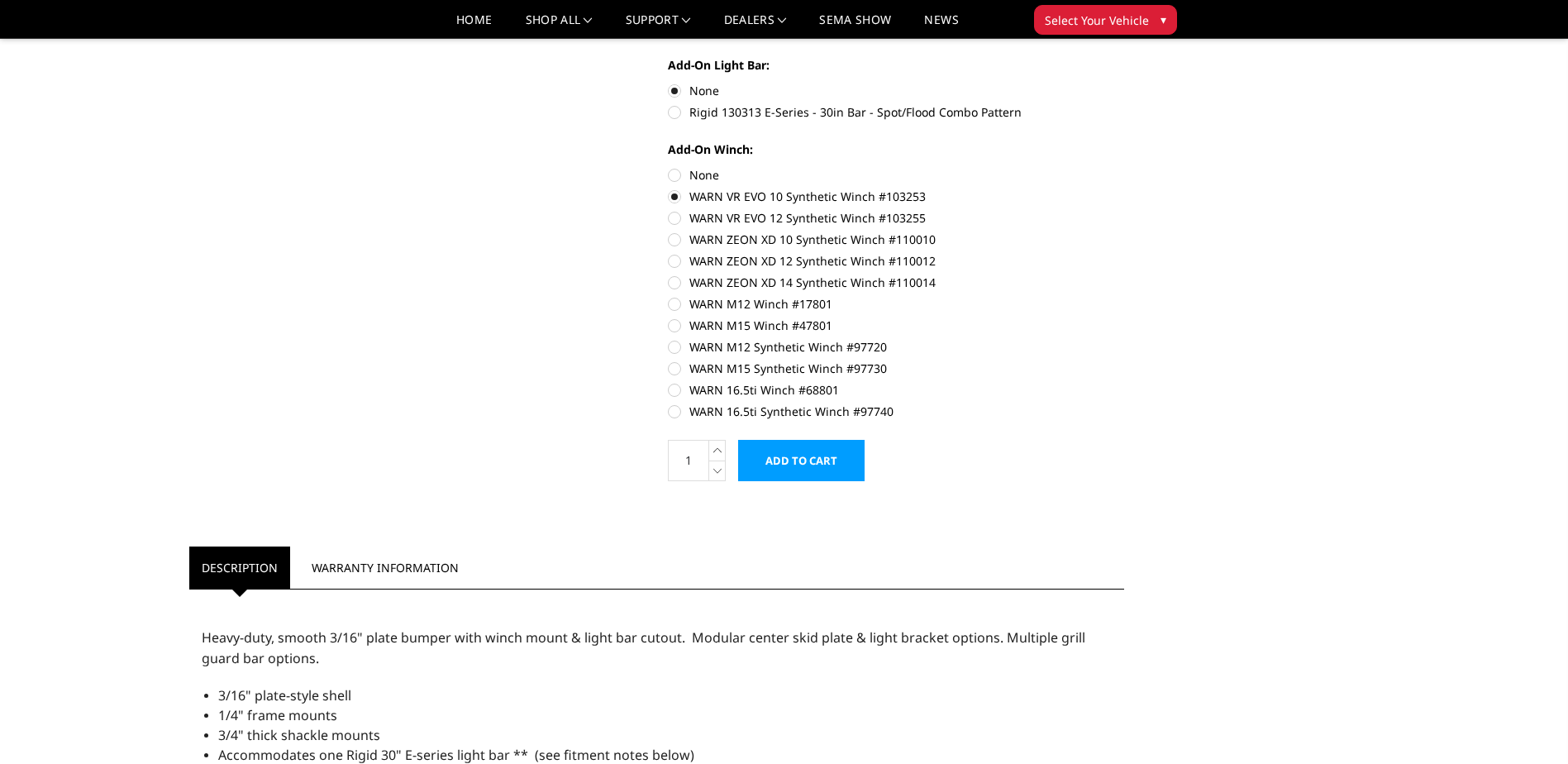
click at [813, 466] on input "Add to Cart" at bounding box center [801, 461] width 127 height 42
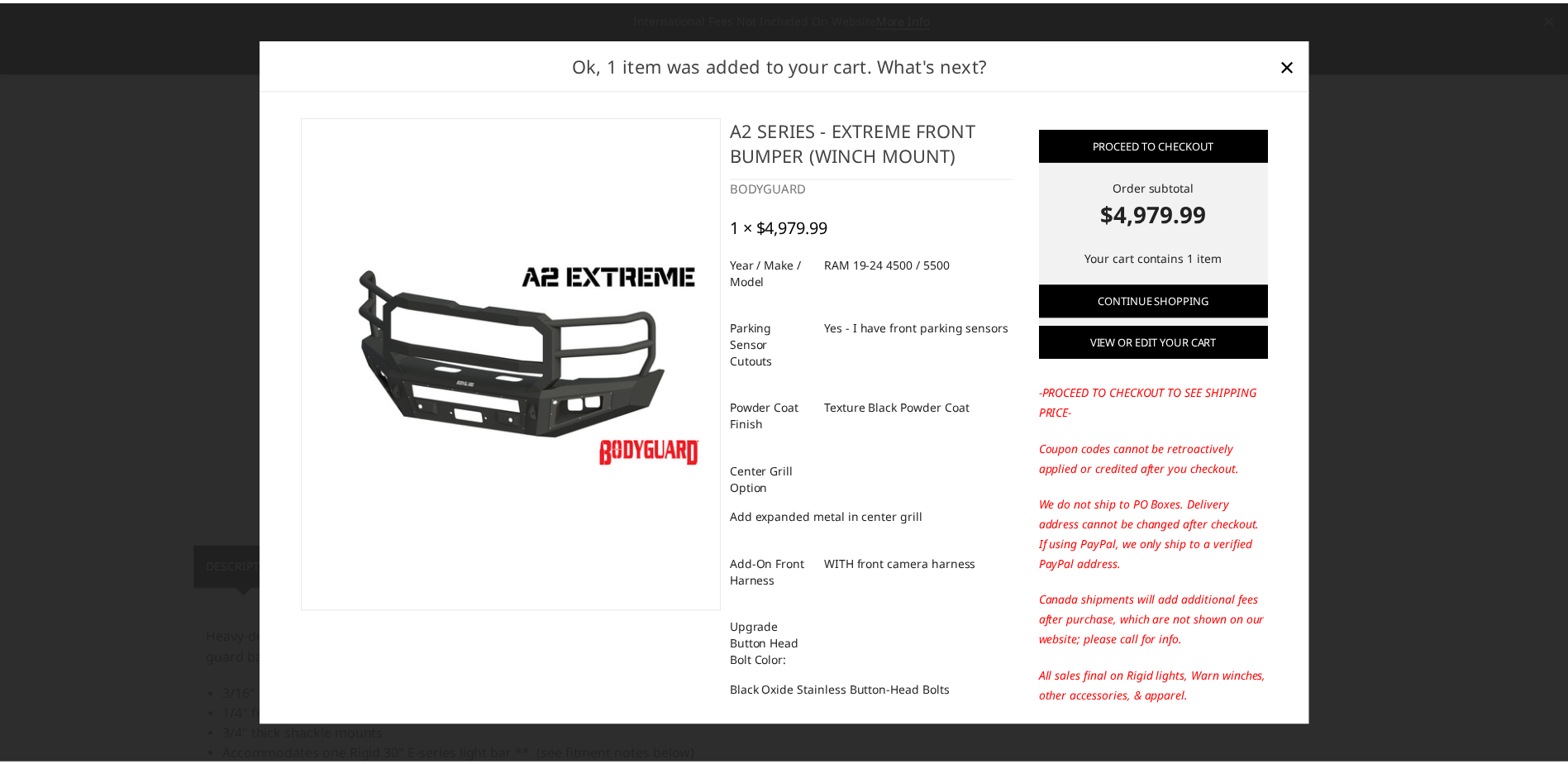
scroll to position [187, 0]
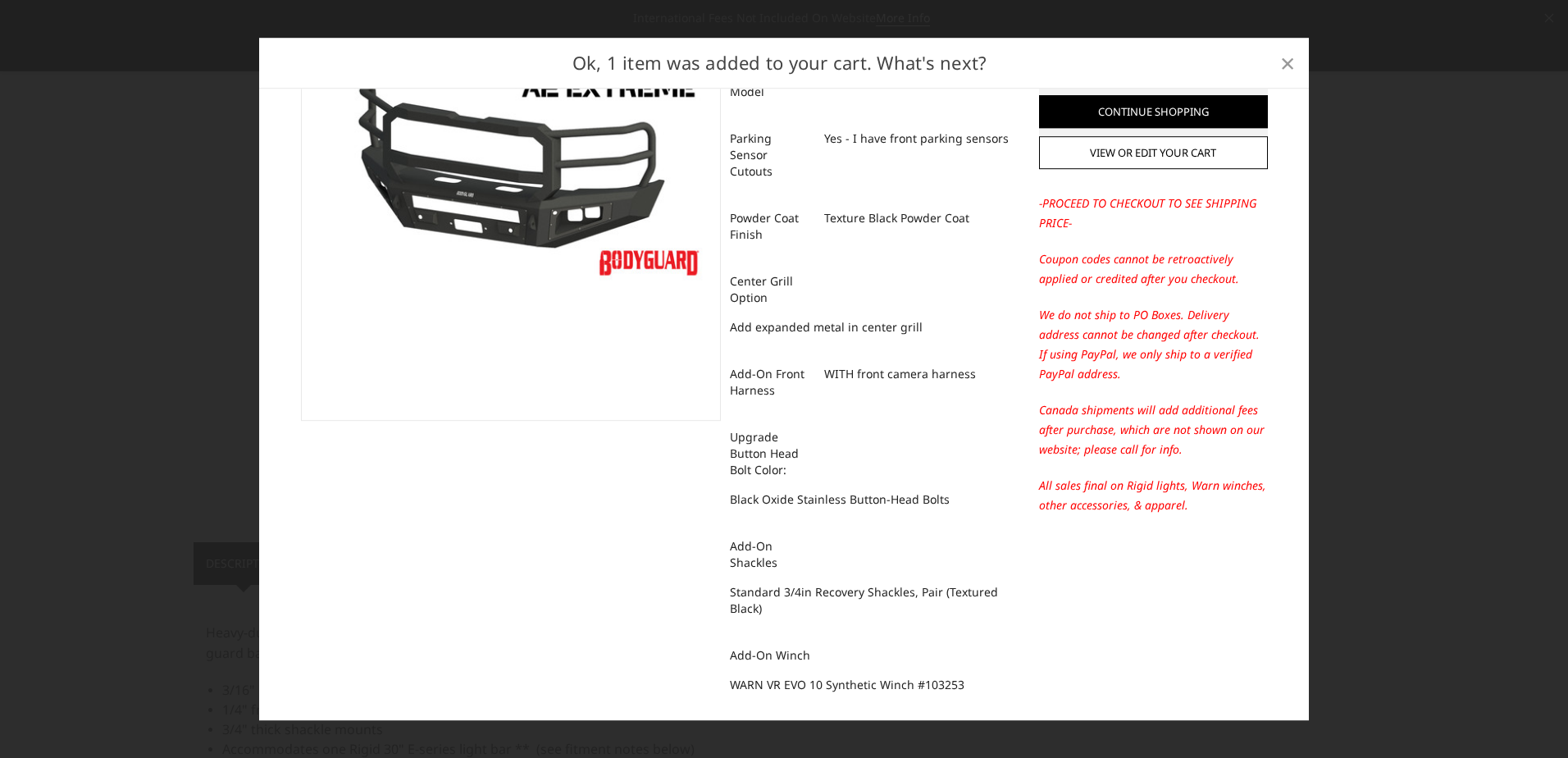
click at [1277, 64] on link "×" at bounding box center [1287, 64] width 26 height 26
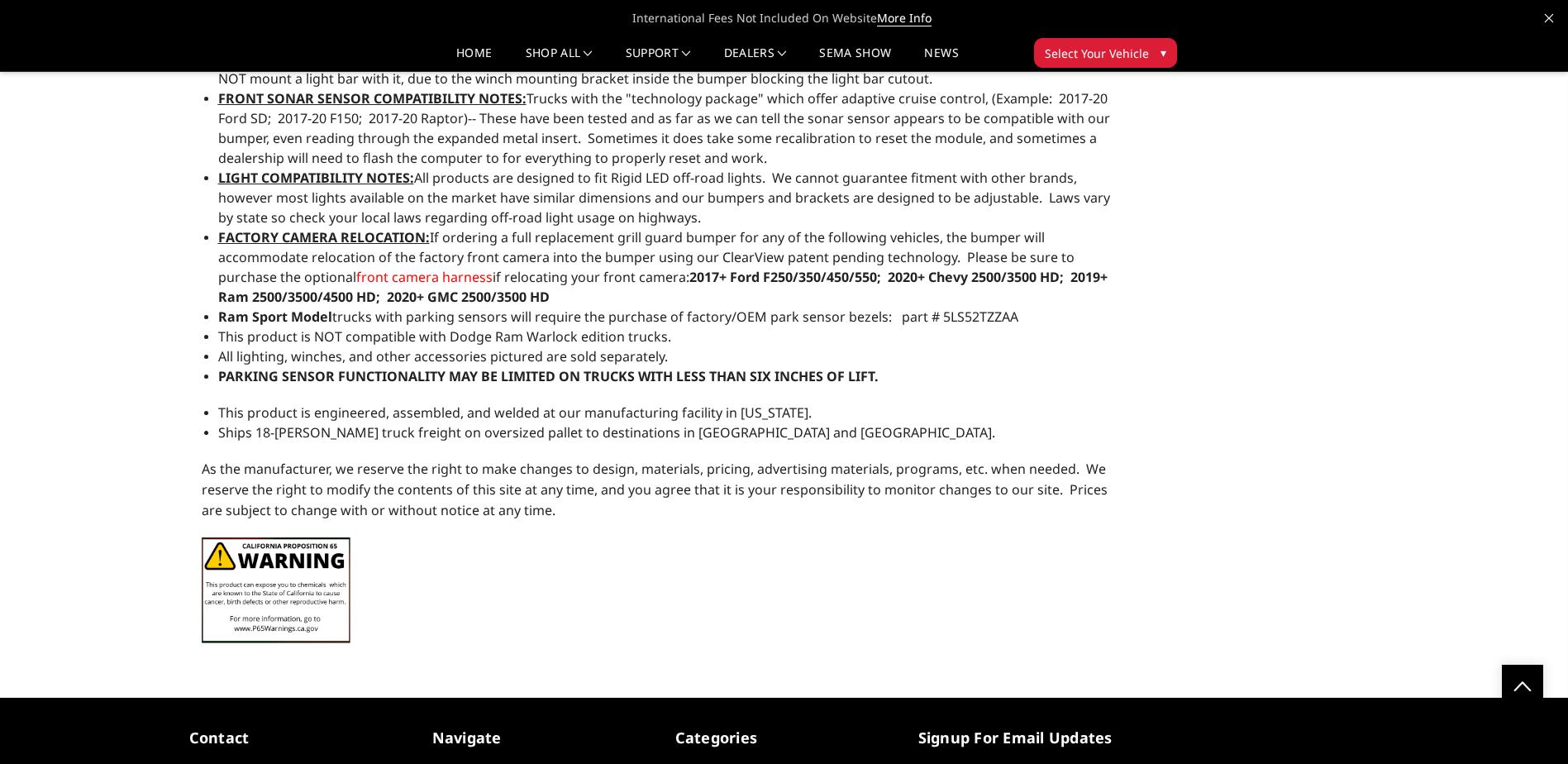
scroll to position [2067, 0]
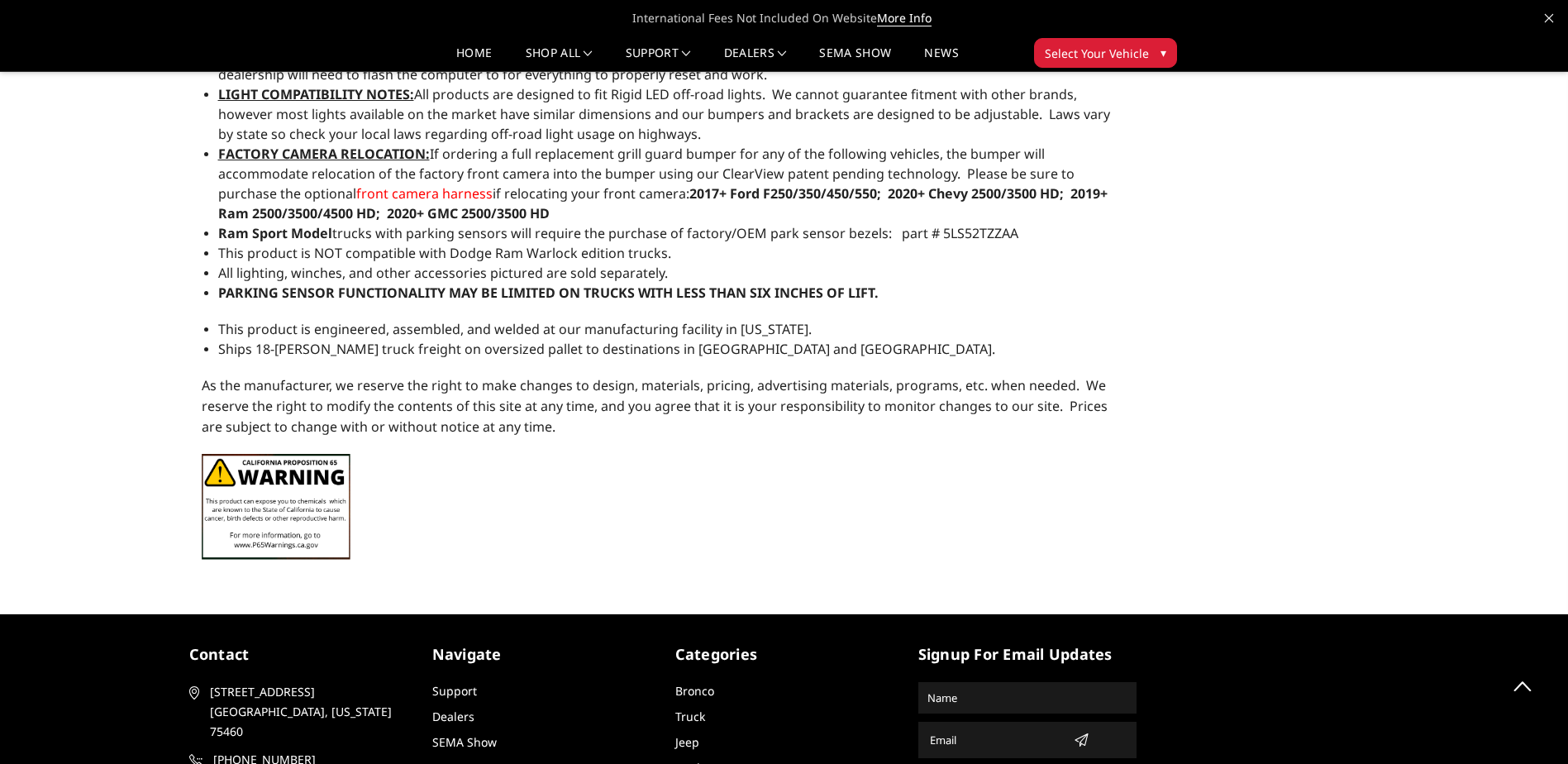
drag, startPoint x: 229, startPoint y: 232, endPoint x: 382, endPoint y: 231, distance: 153.0
click at [382, 231] on span "Ram Sport Model trucks with parking sensors will require the purchase of factor…" at bounding box center [618, 233] width 800 height 18
drag, startPoint x: 1021, startPoint y: 237, endPoint x: 152, endPoint y: 210, distance: 869.4
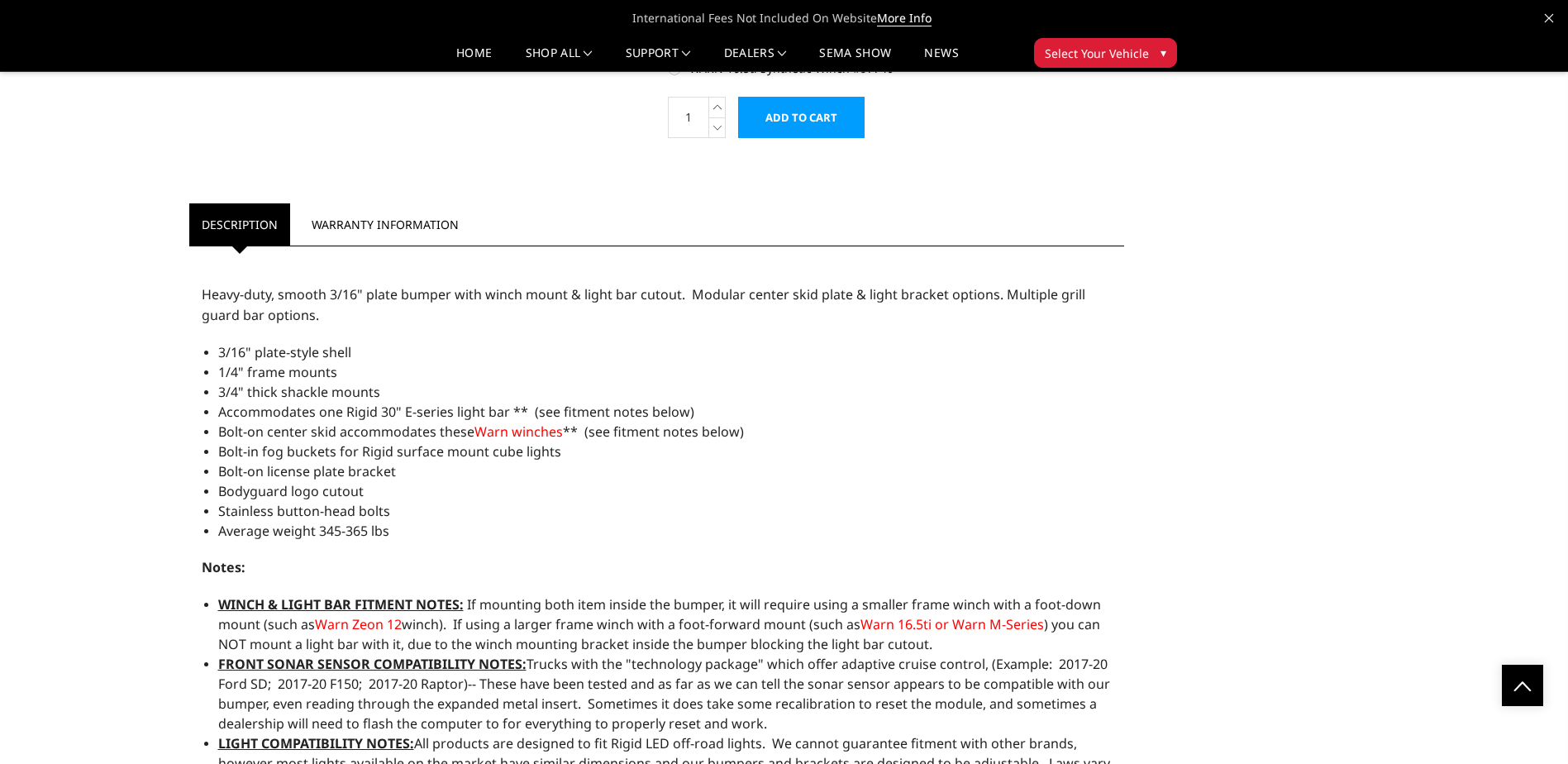
scroll to position [1406, 0]
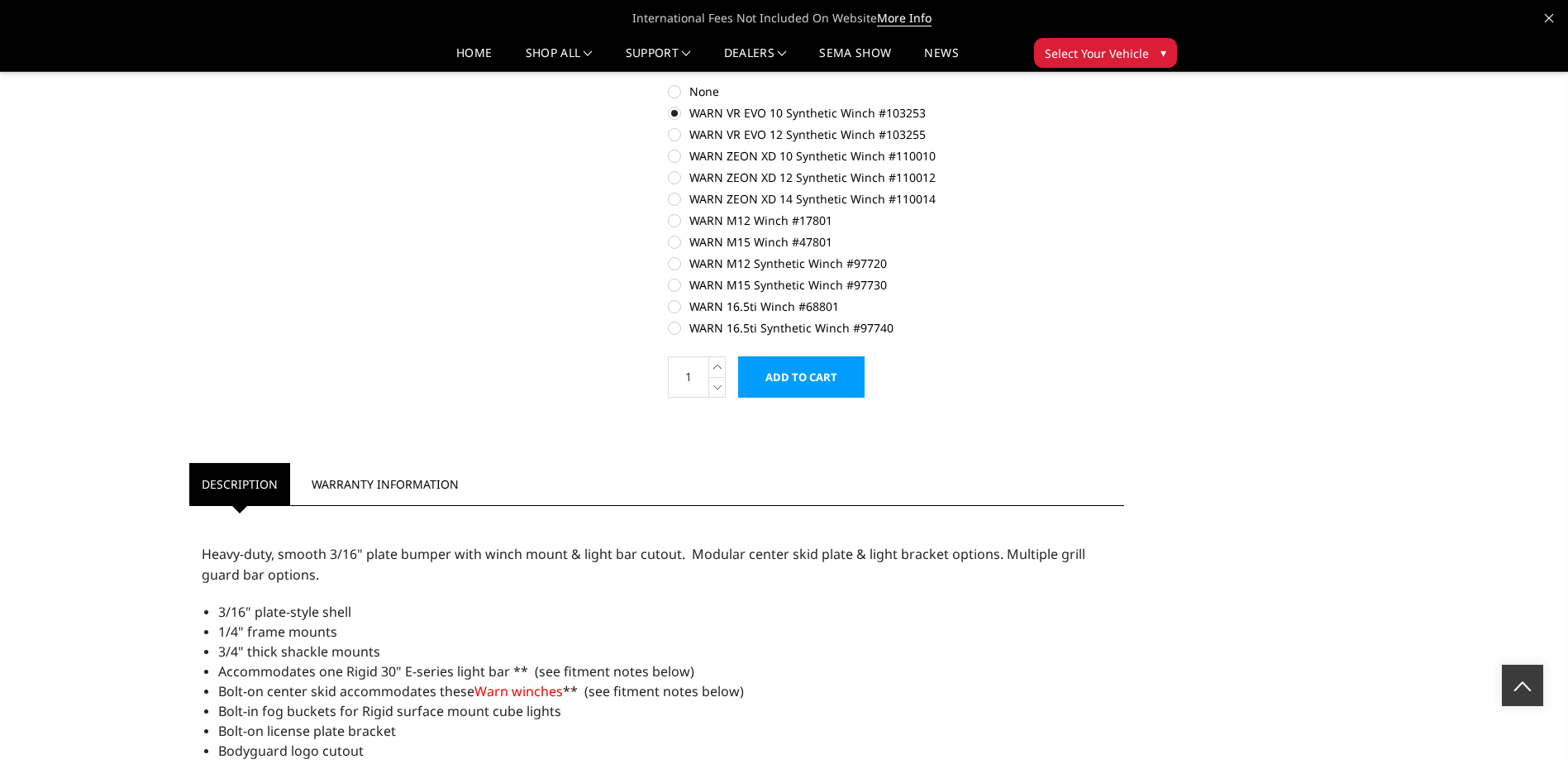
scroll to position [1157, 0]
